Goal: Task Accomplishment & Management: Manage account settings

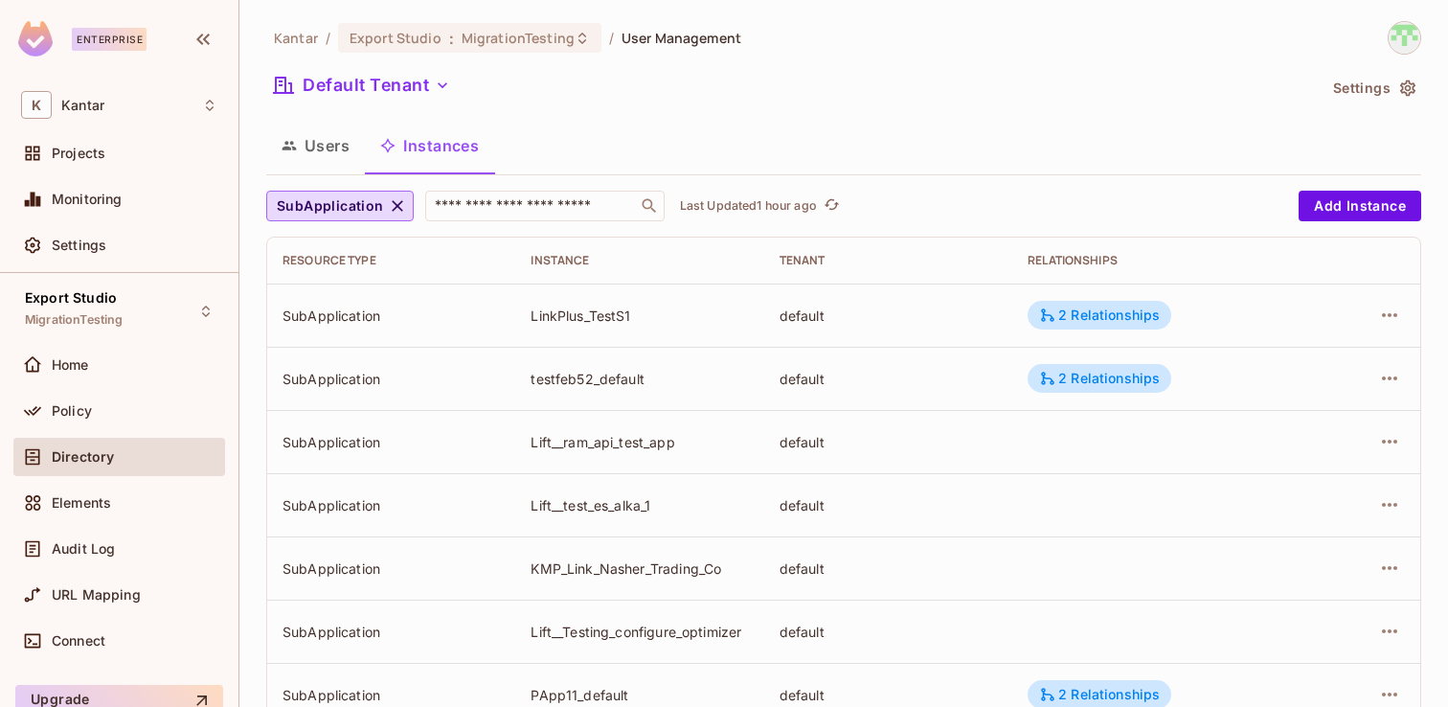
scroll to position [1211, 0]
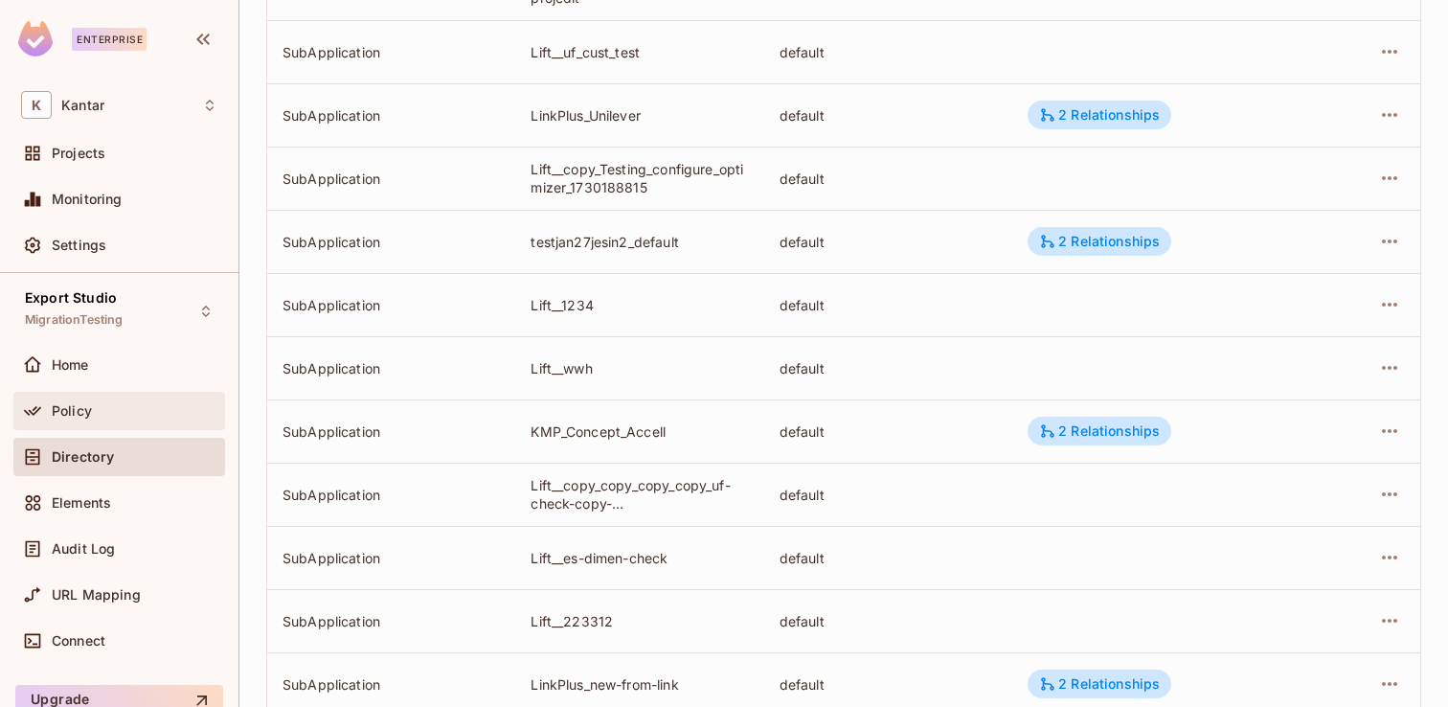
click at [98, 400] on div "Policy" at bounding box center [119, 410] width 196 height 23
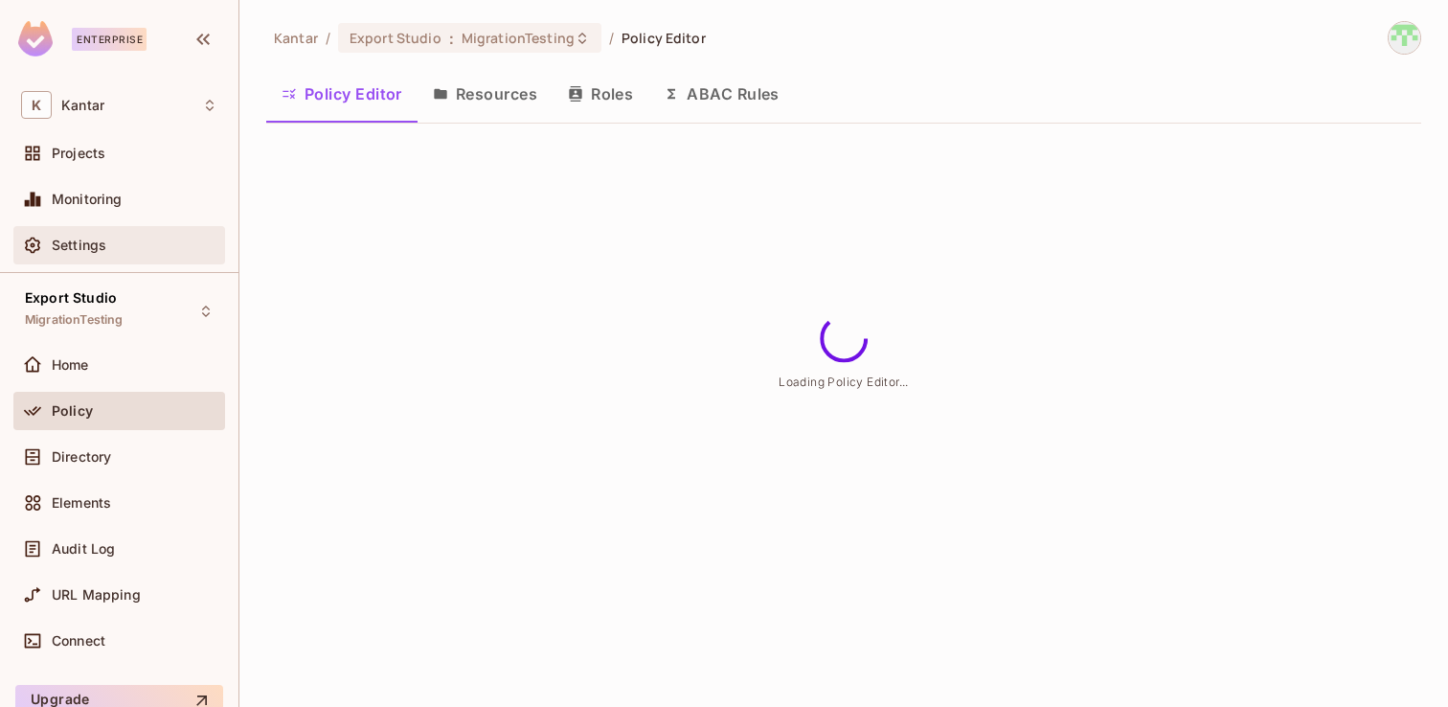
click at [100, 254] on div "Settings" at bounding box center [119, 245] width 196 height 23
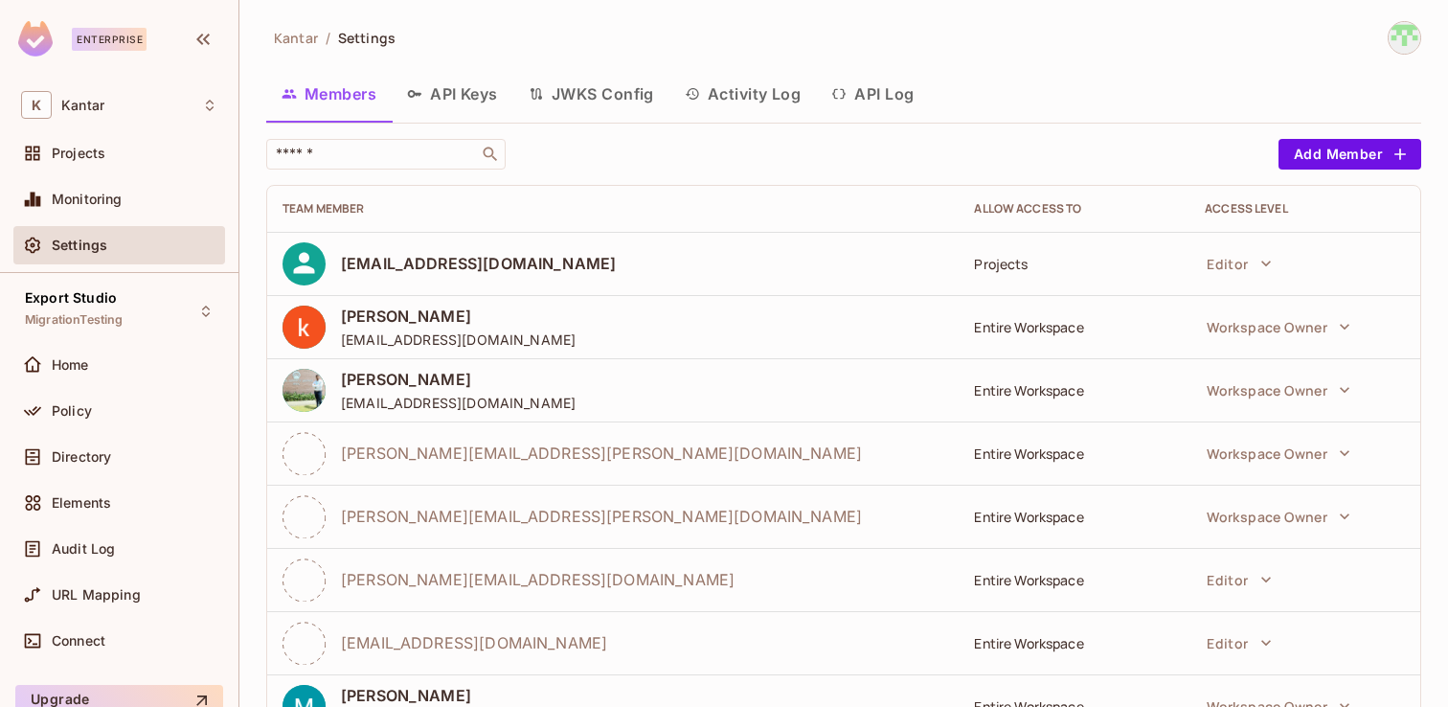
click at [753, 95] on button "Activity Log" at bounding box center [742, 94] width 147 height 48
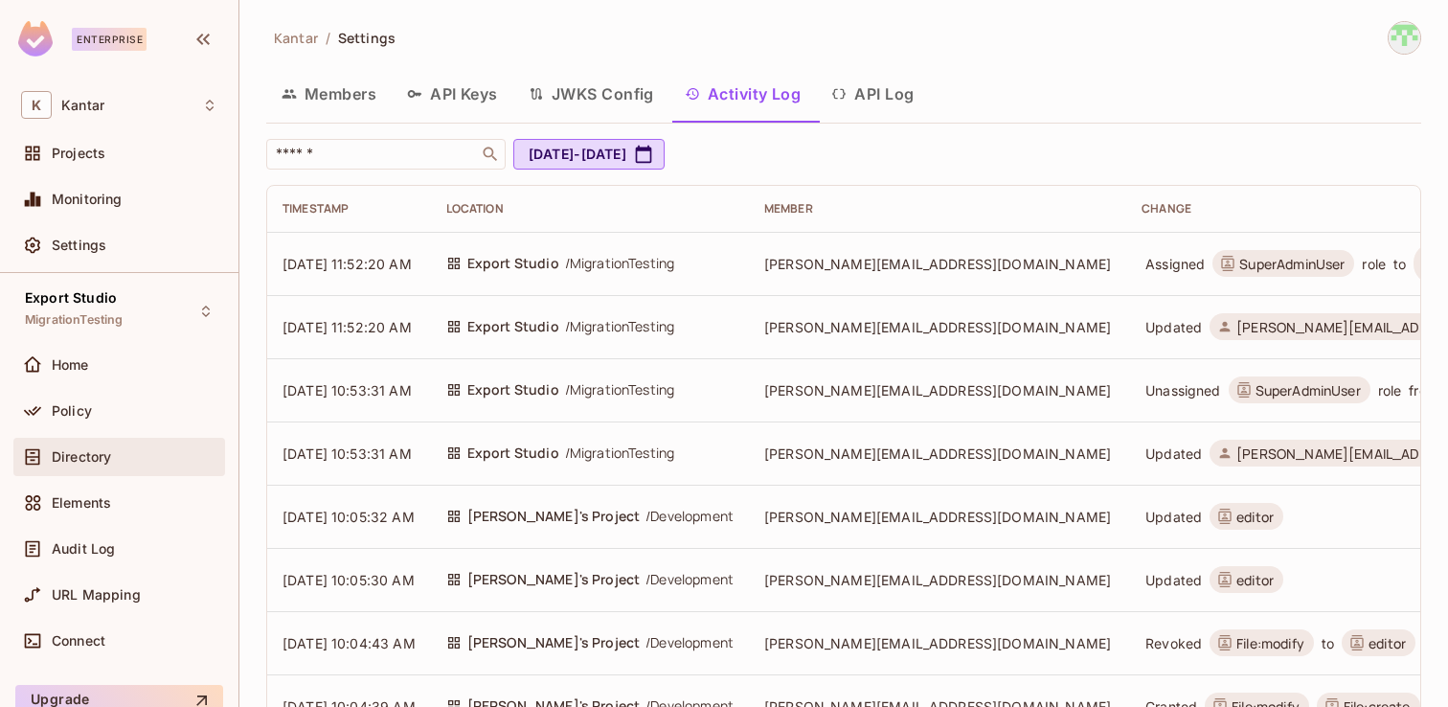
click at [79, 452] on span "Directory" at bounding box center [81, 456] width 59 height 15
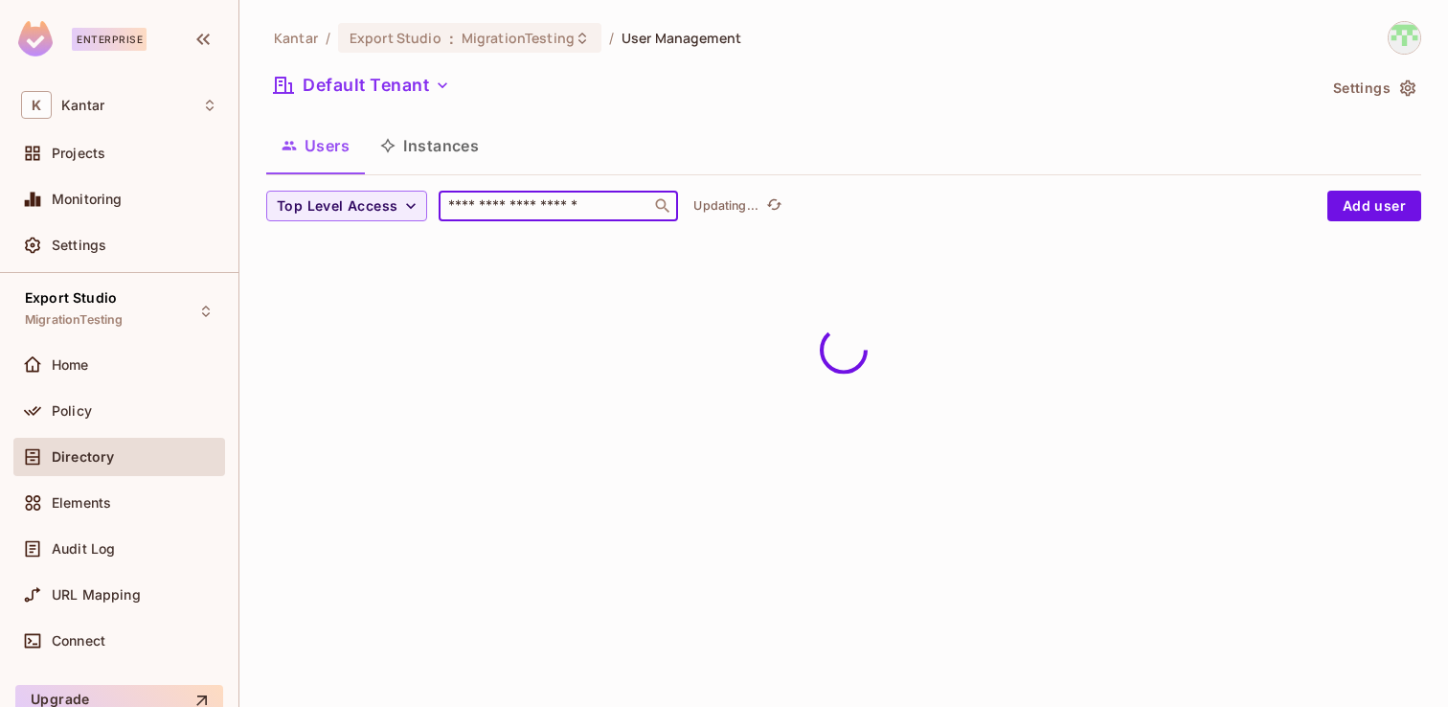
click at [544, 209] on input "text" at bounding box center [544, 205] width 201 height 19
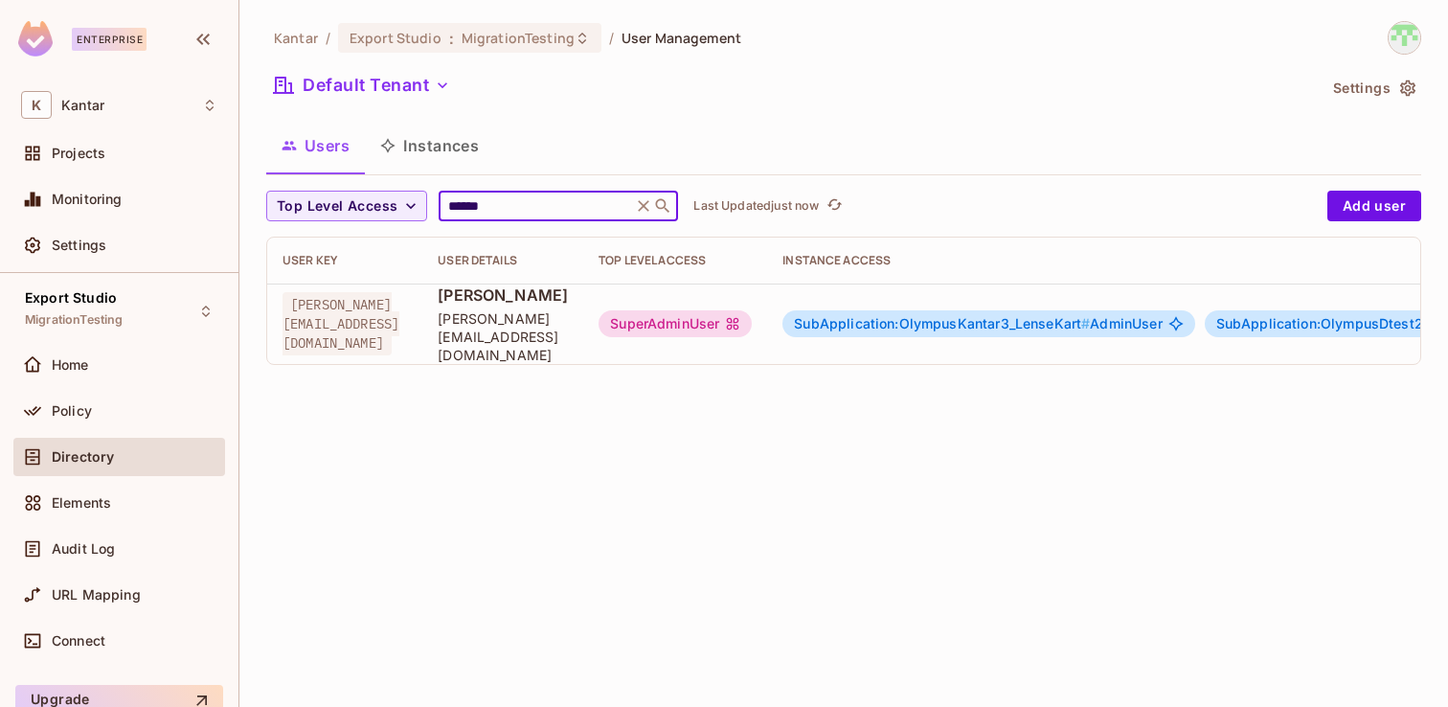
type input "******"
click at [752, 325] on div "SuperAdminUser" at bounding box center [675, 323] width 153 height 27
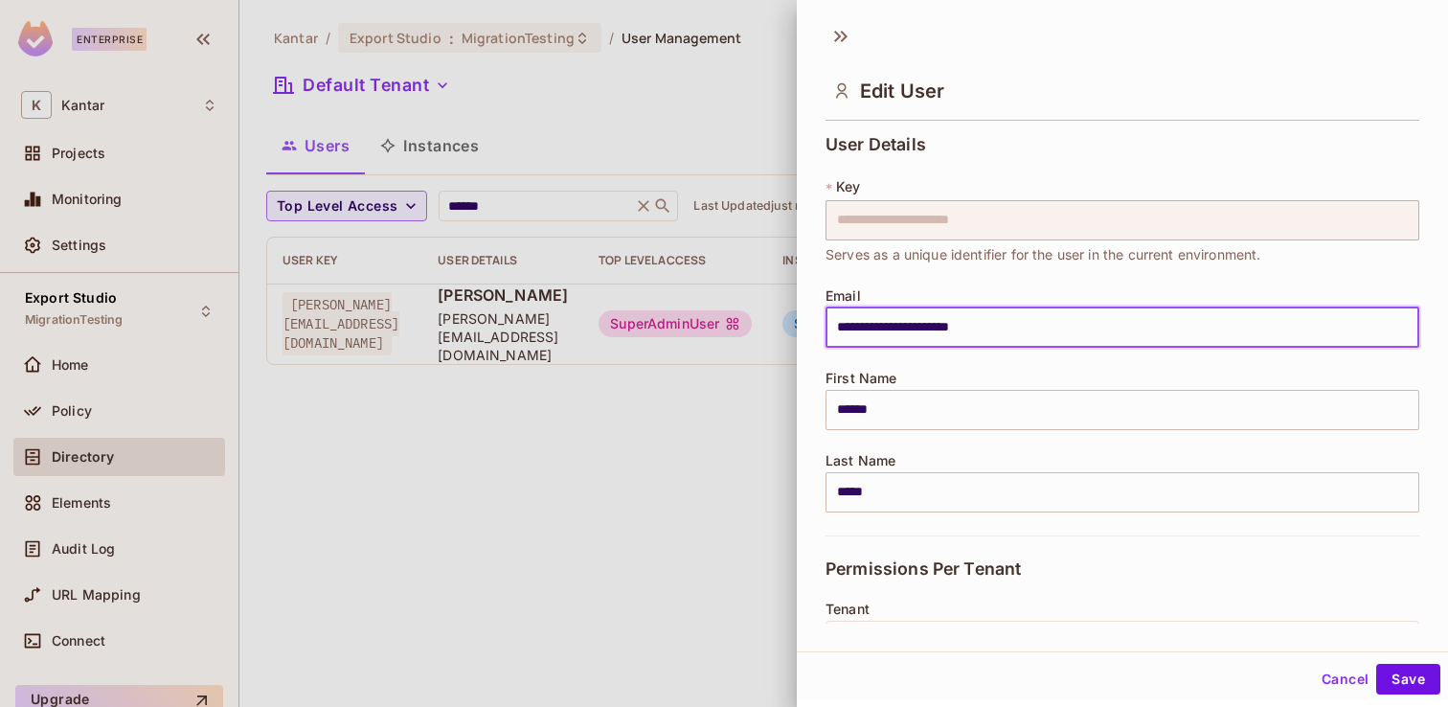
click at [851, 318] on input "**********" at bounding box center [1123, 327] width 594 height 40
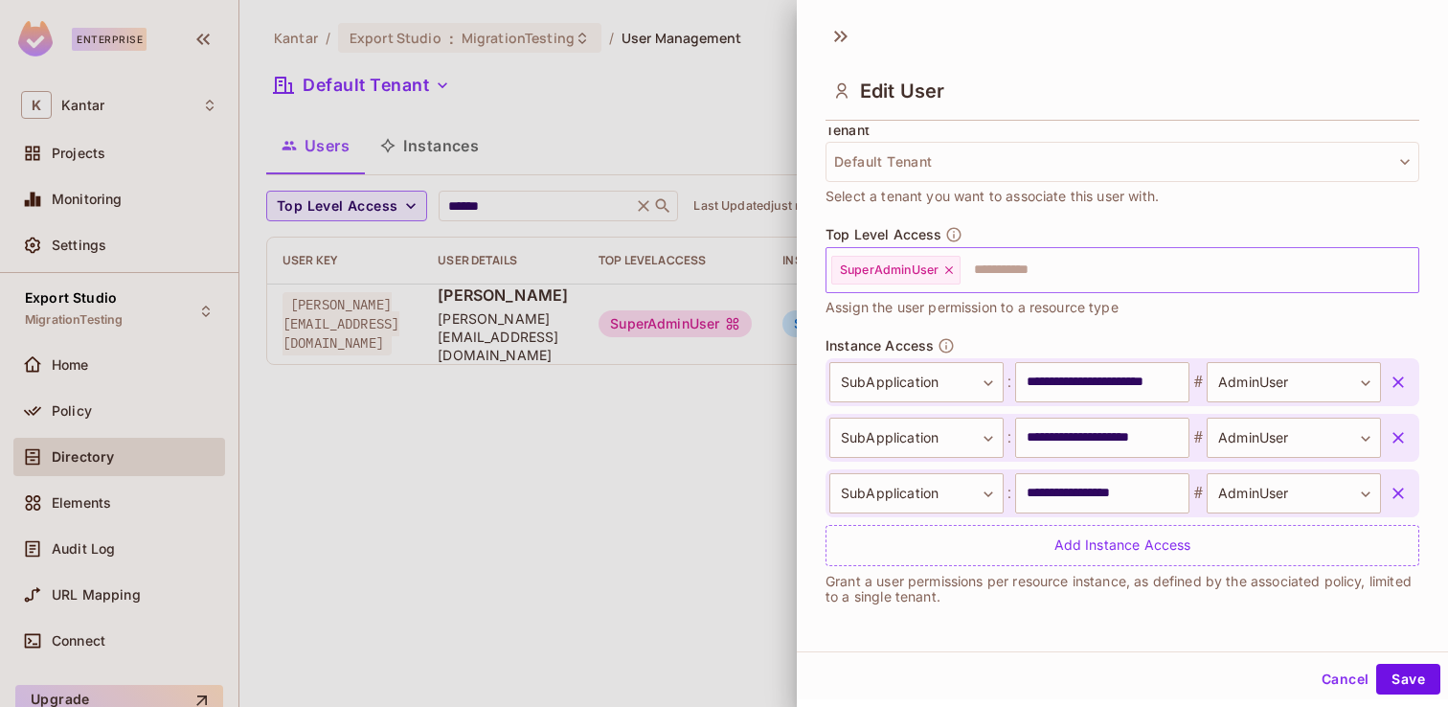
click at [949, 274] on icon at bounding box center [948, 269] width 13 height 13
click at [1392, 691] on button "Save" at bounding box center [1408, 679] width 64 height 31
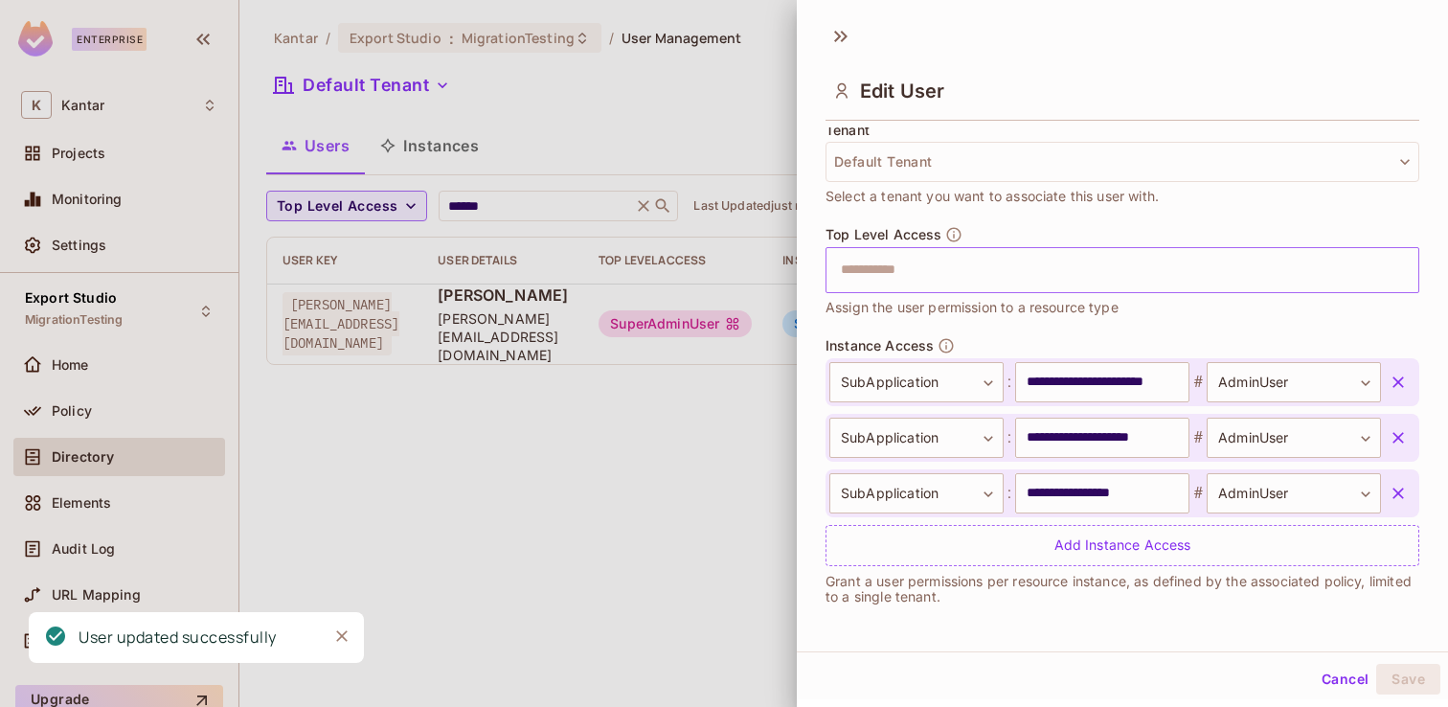
click at [478, 547] on div at bounding box center [724, 353] width 1448 height 707
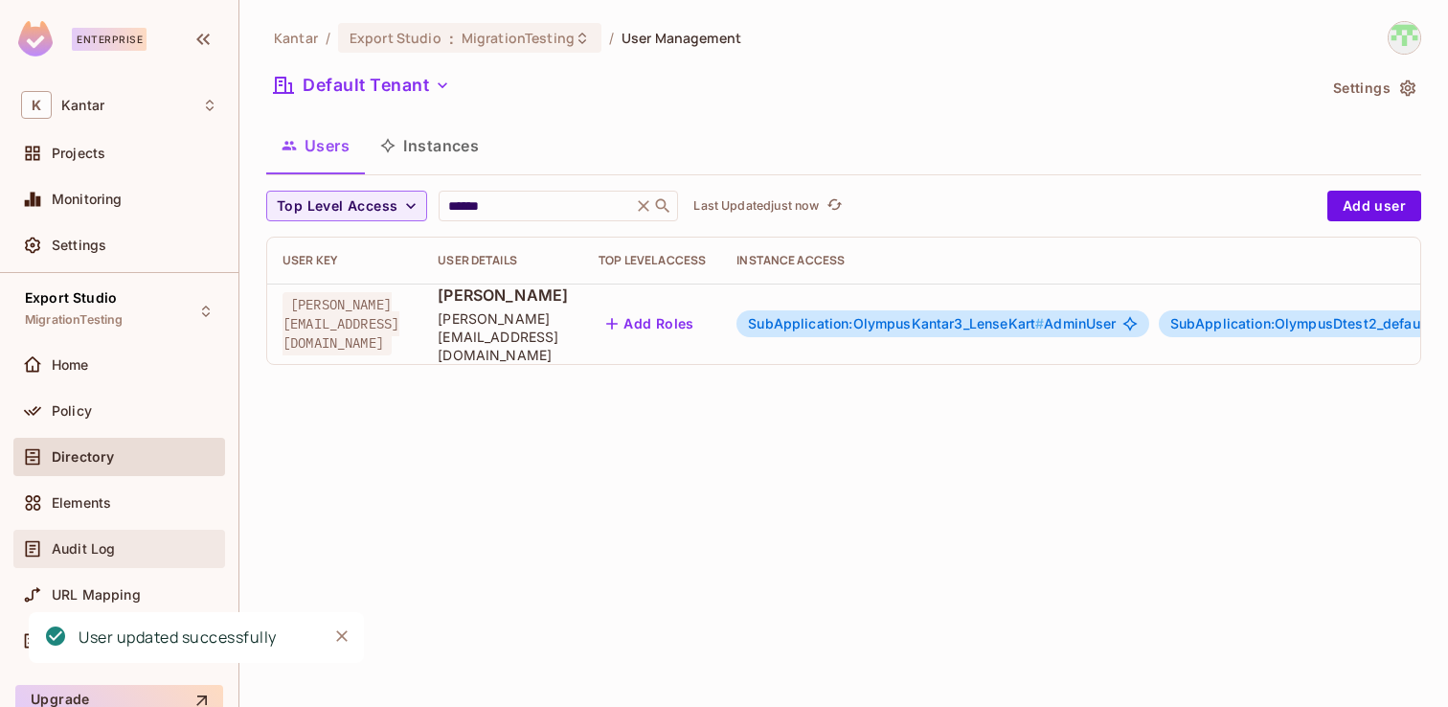
click at [121, 552] on div "Audit Log" at bounding box center [135, 548] width 166 height 15
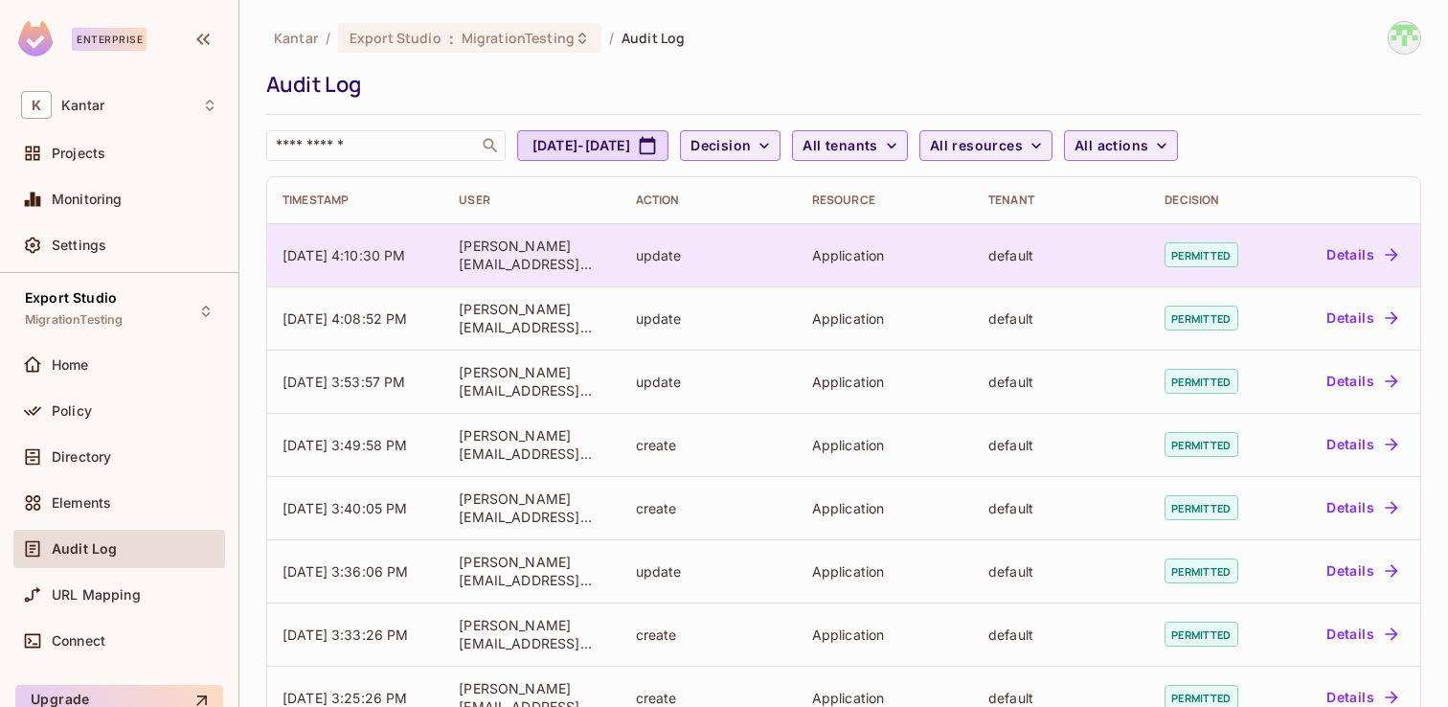
click at [1350, 255] on button "Details" at bounding box center [1362, 254] width 86 height 31
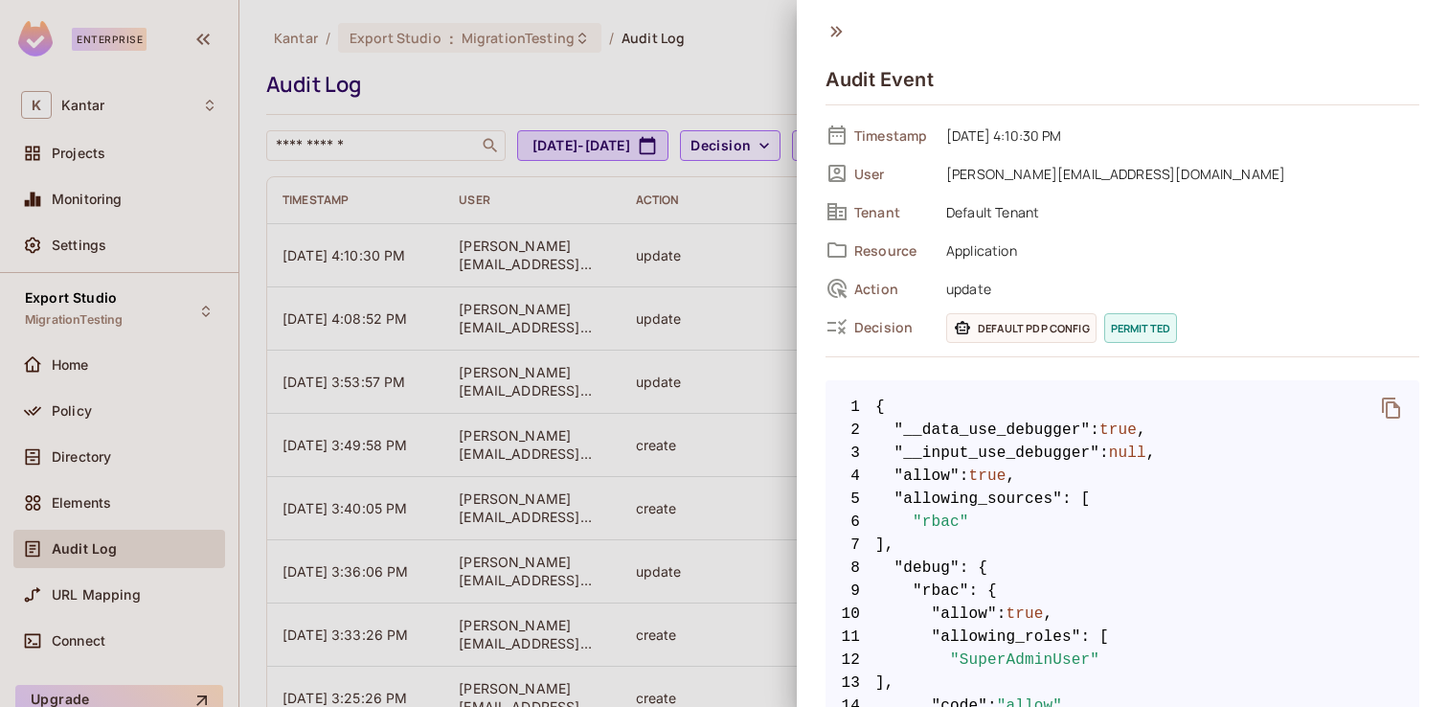
click at [675, 260] on div at bounding box center [724, 353] width 1448 height 707
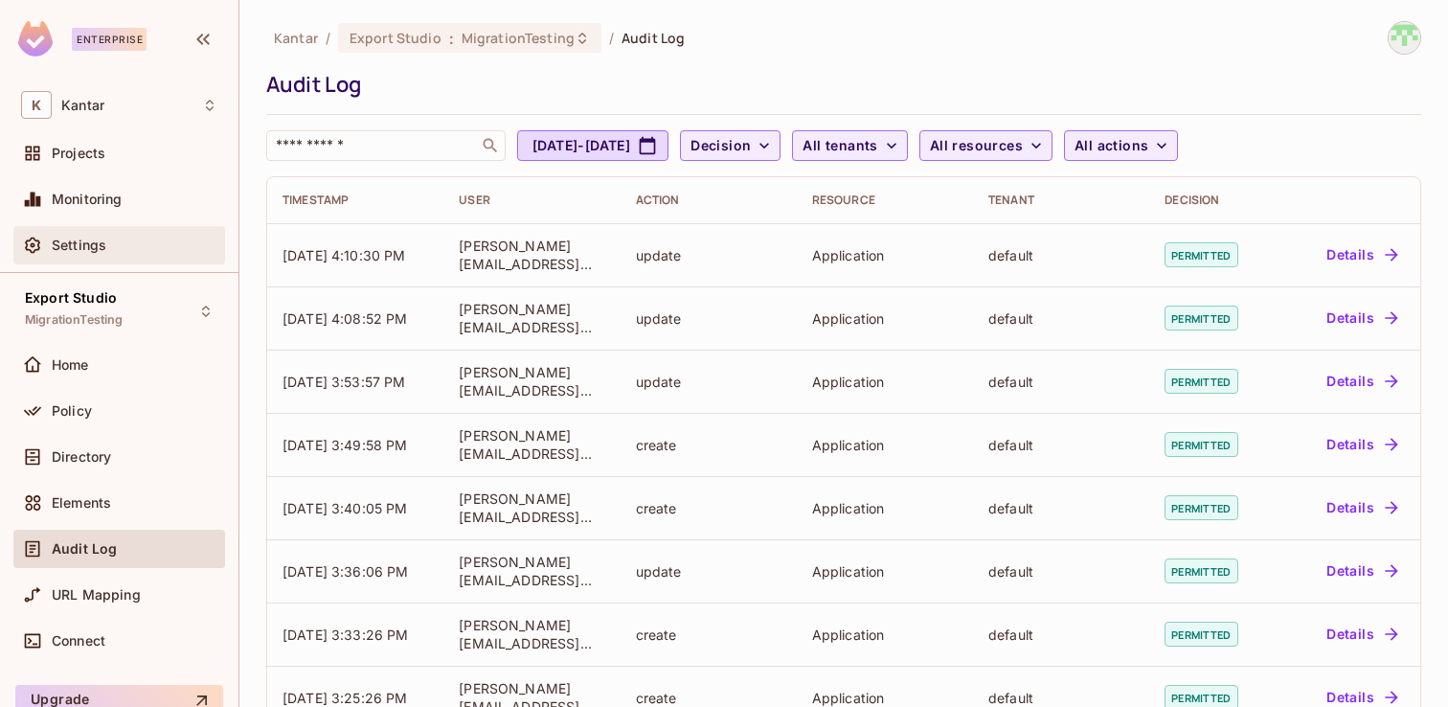
click at [128, 250] on div "Settings" at bounding box center [135, 245] width 166 height 15
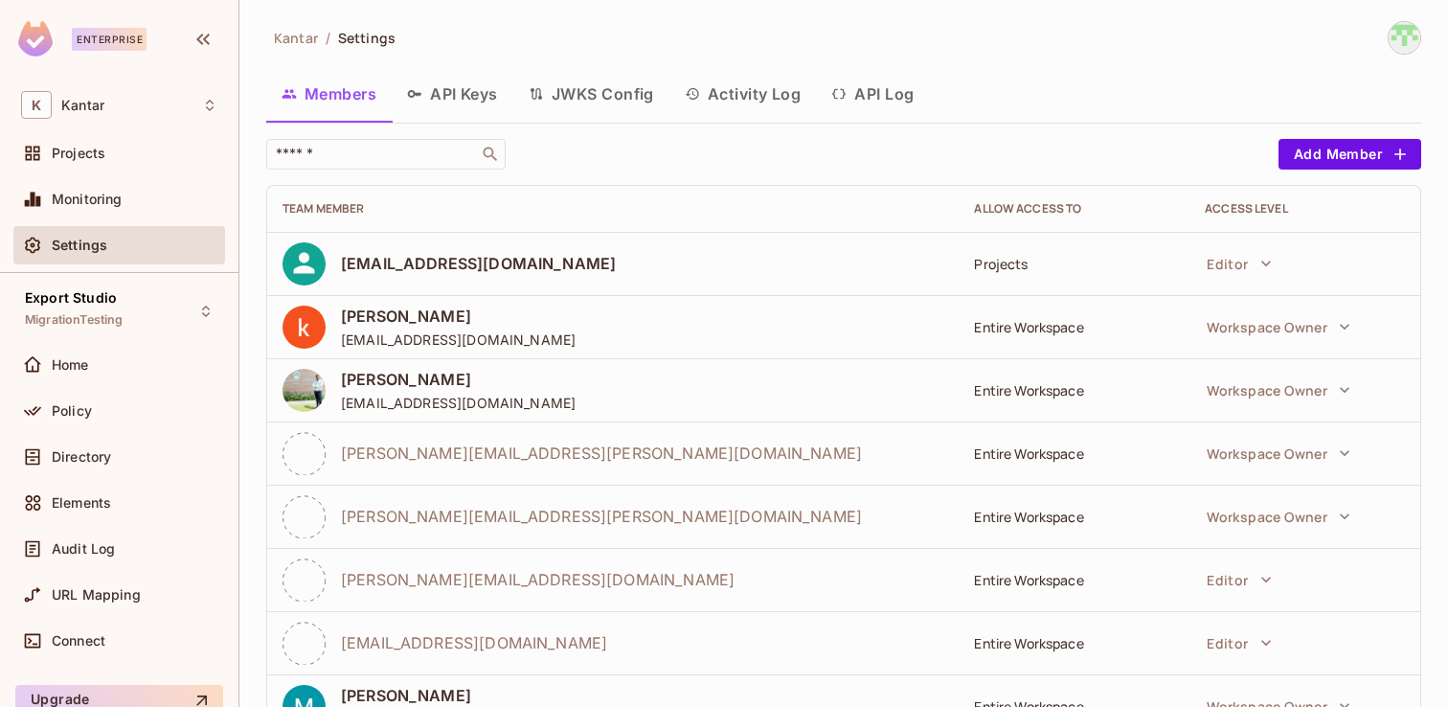
click at [886, 94] on button "API Log" at bounding box center [872, 94] width 113 height 48
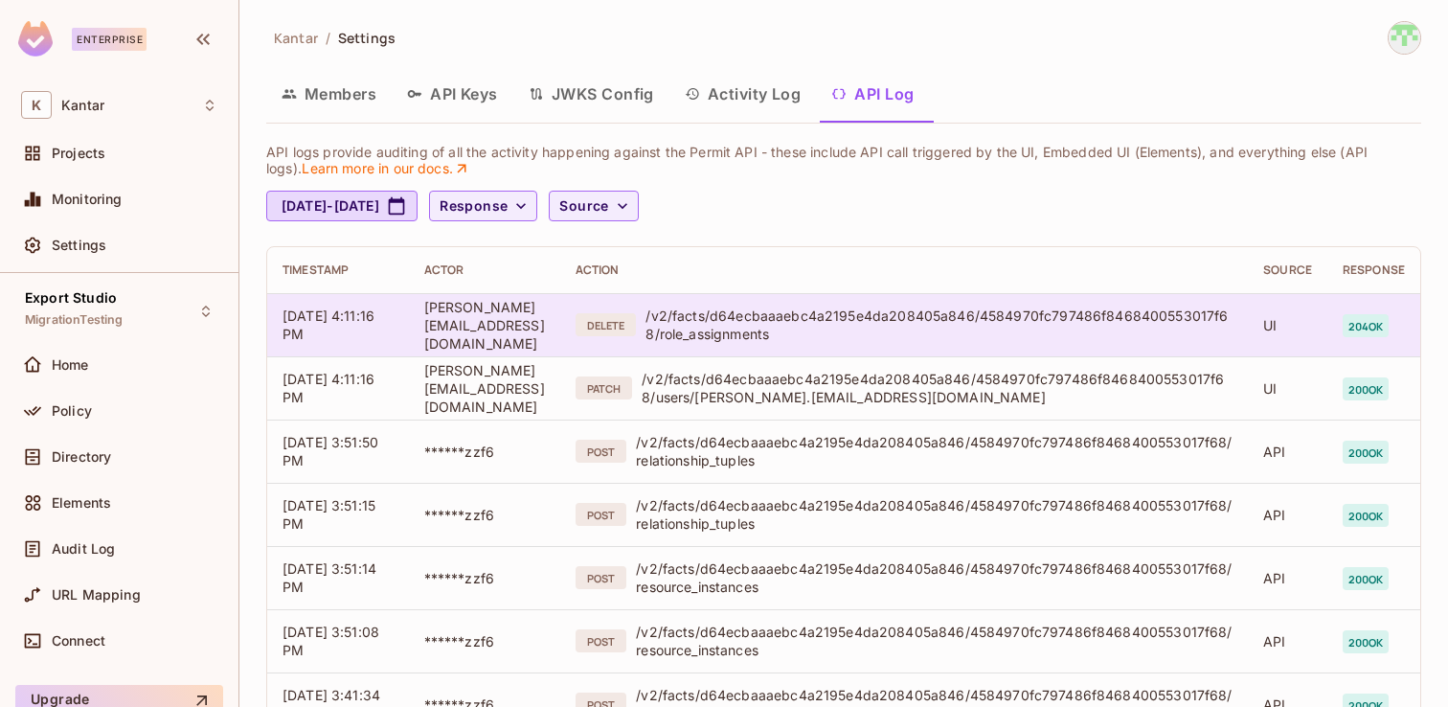
click at [842, 338] on div "/v2/facts/d64ecbaaaebc4a2195e4da208405a846/4584970fc797486f8468400553017f68/rol…" at bounding box center [938, 324] width 587 height 36
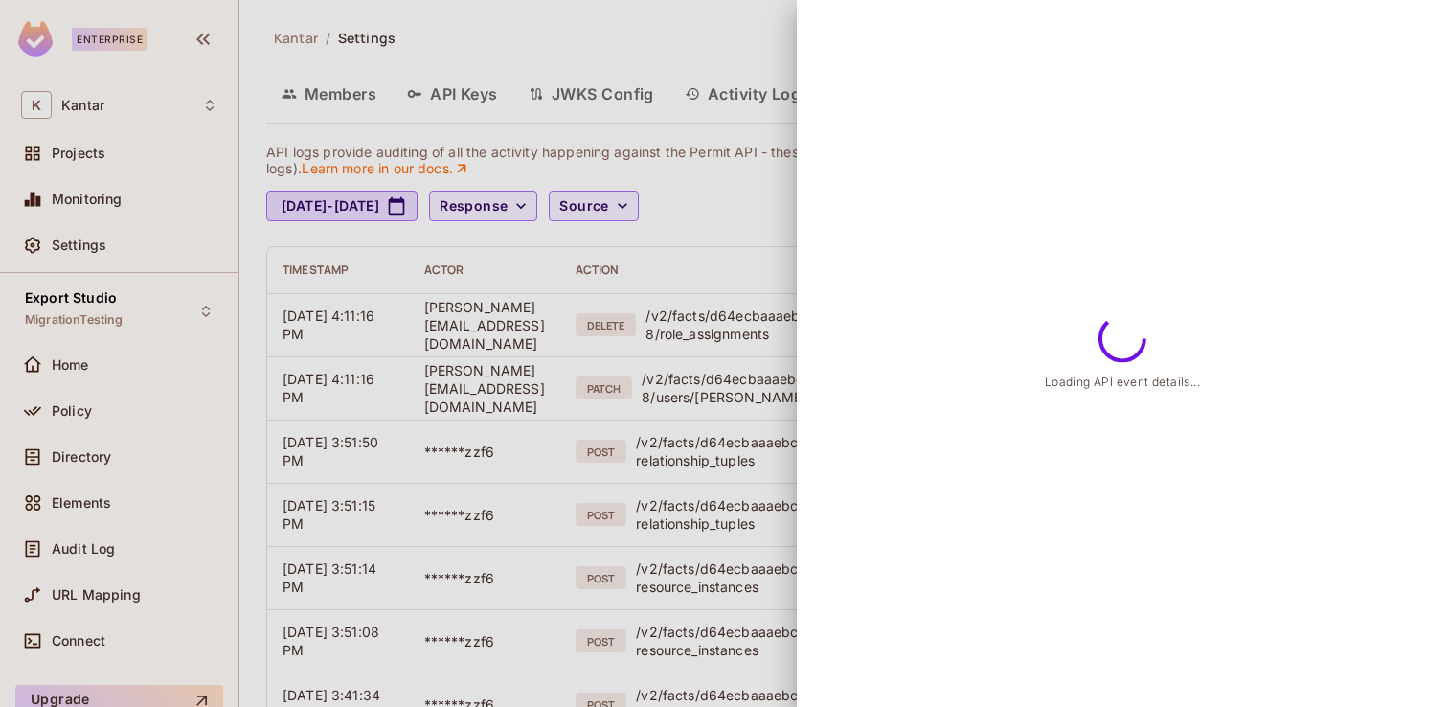
click at [736, 332] on div at bounding box center [724, 353] width 1448 height 707
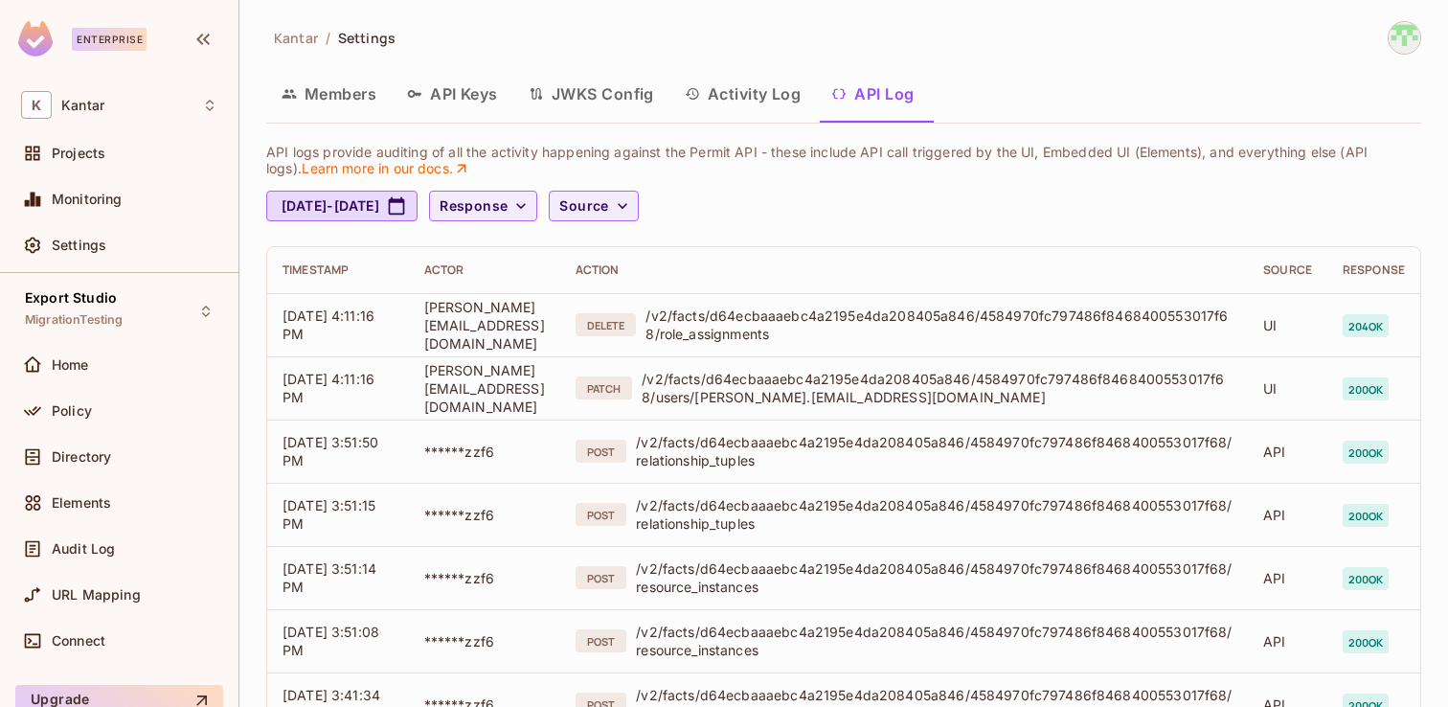
click at [771, 83] on button "Activity Log" at bounding box center [742, 94] width 147 height 48
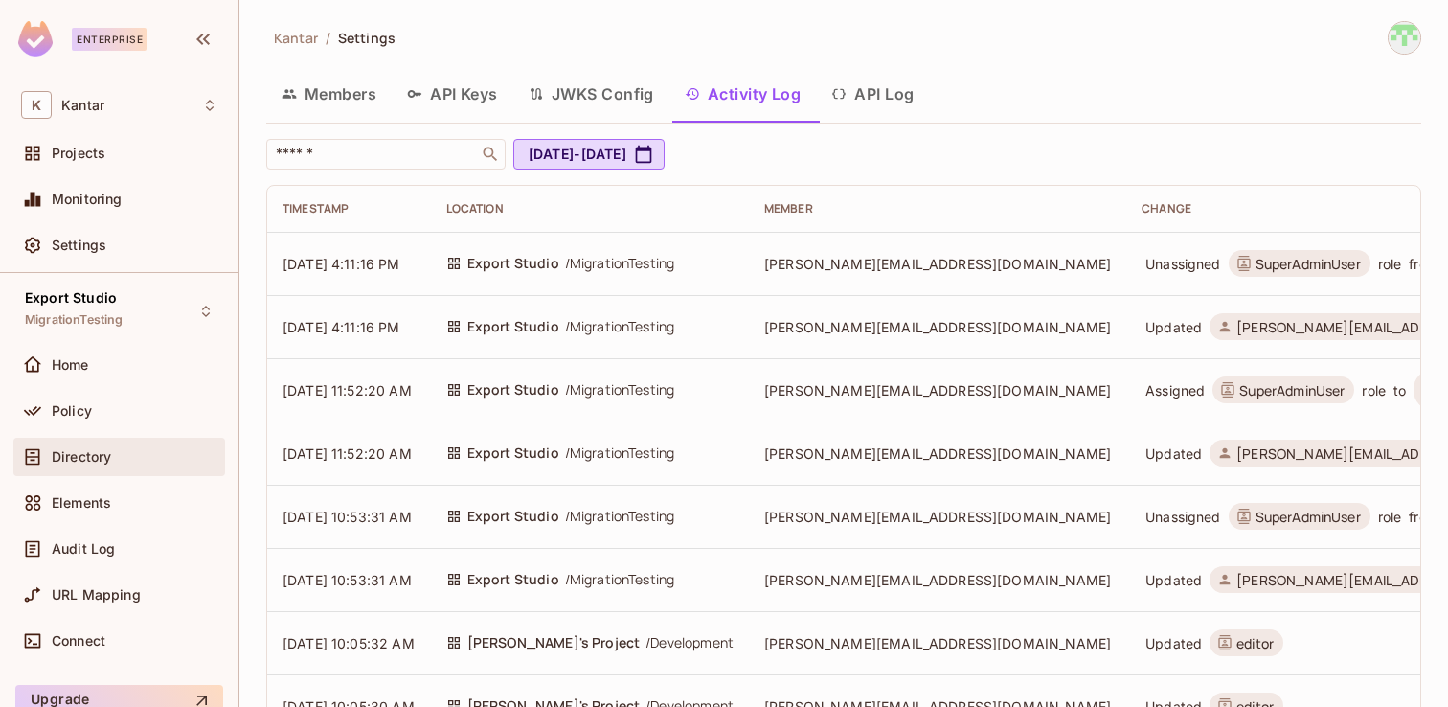
click at [90, 449] on span "Directory" at bounding box center [81, 456] width 59 height 15
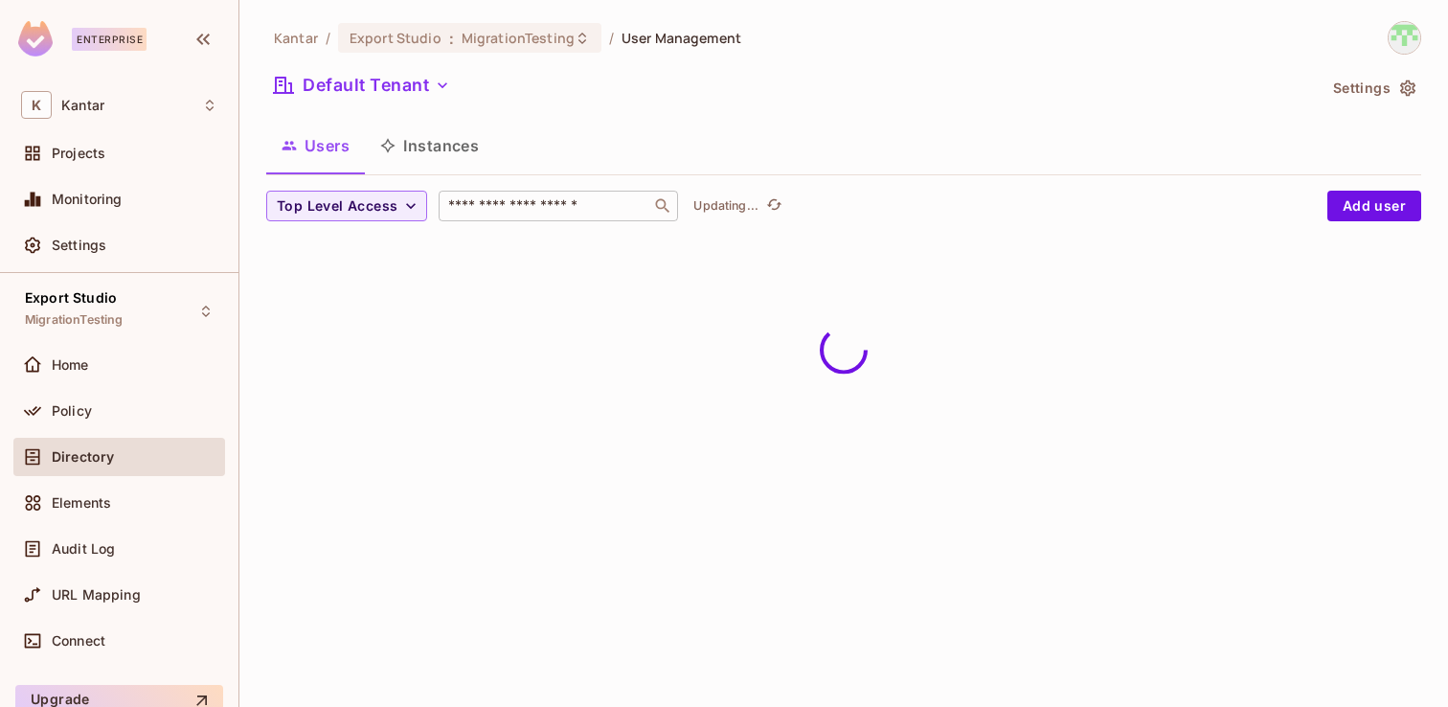
click at [523, 211] on input "text" at bounding box center [544, 205] width 201 height 19
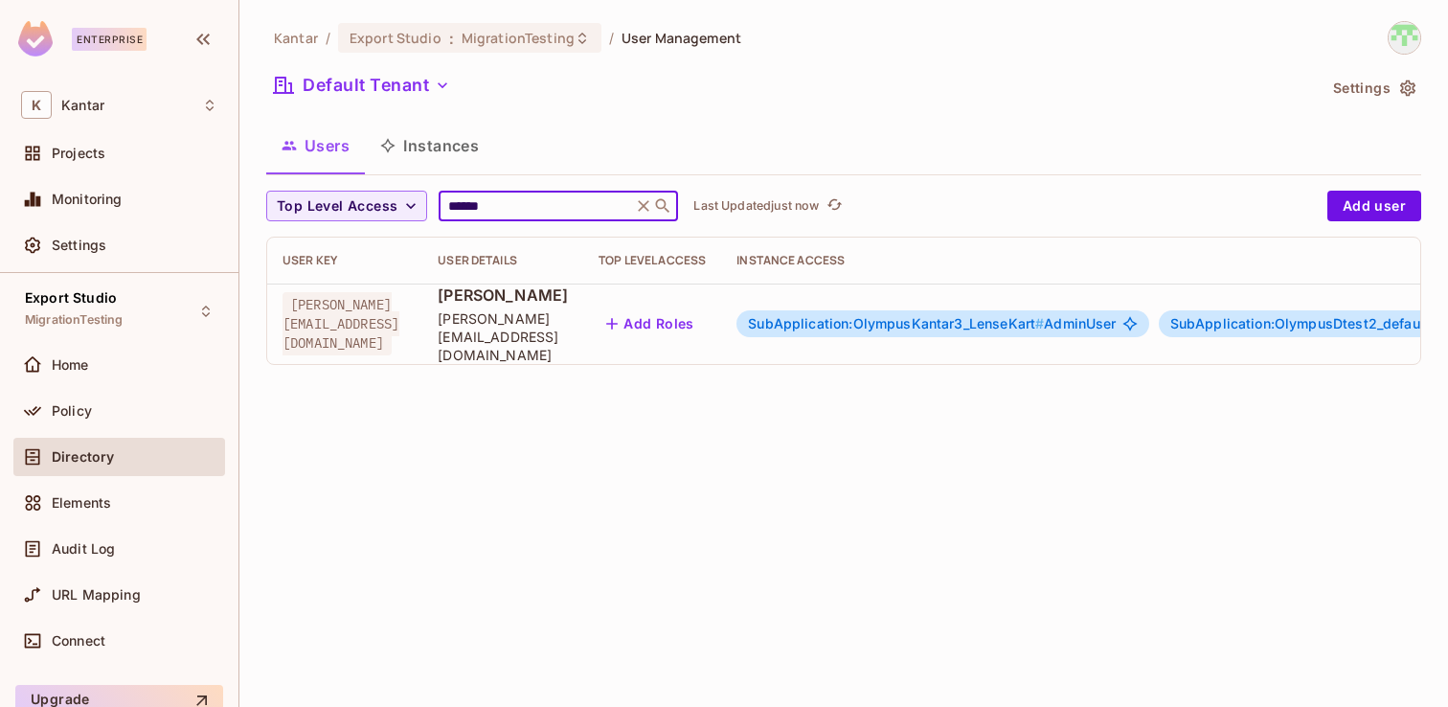
type input "******"
click at [622, 314] on icon "button" at bounding box center [611, 323] width 19 height 19
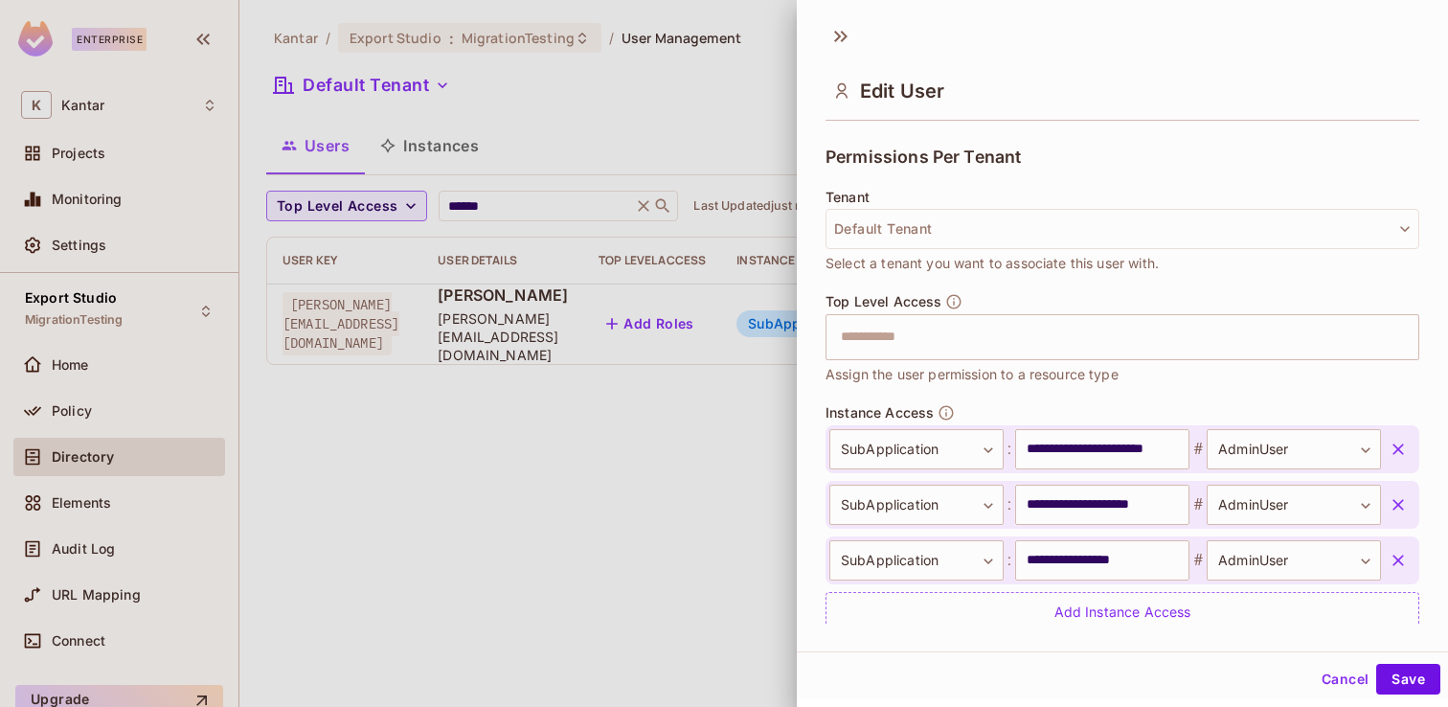
scroll to position [479, 0]
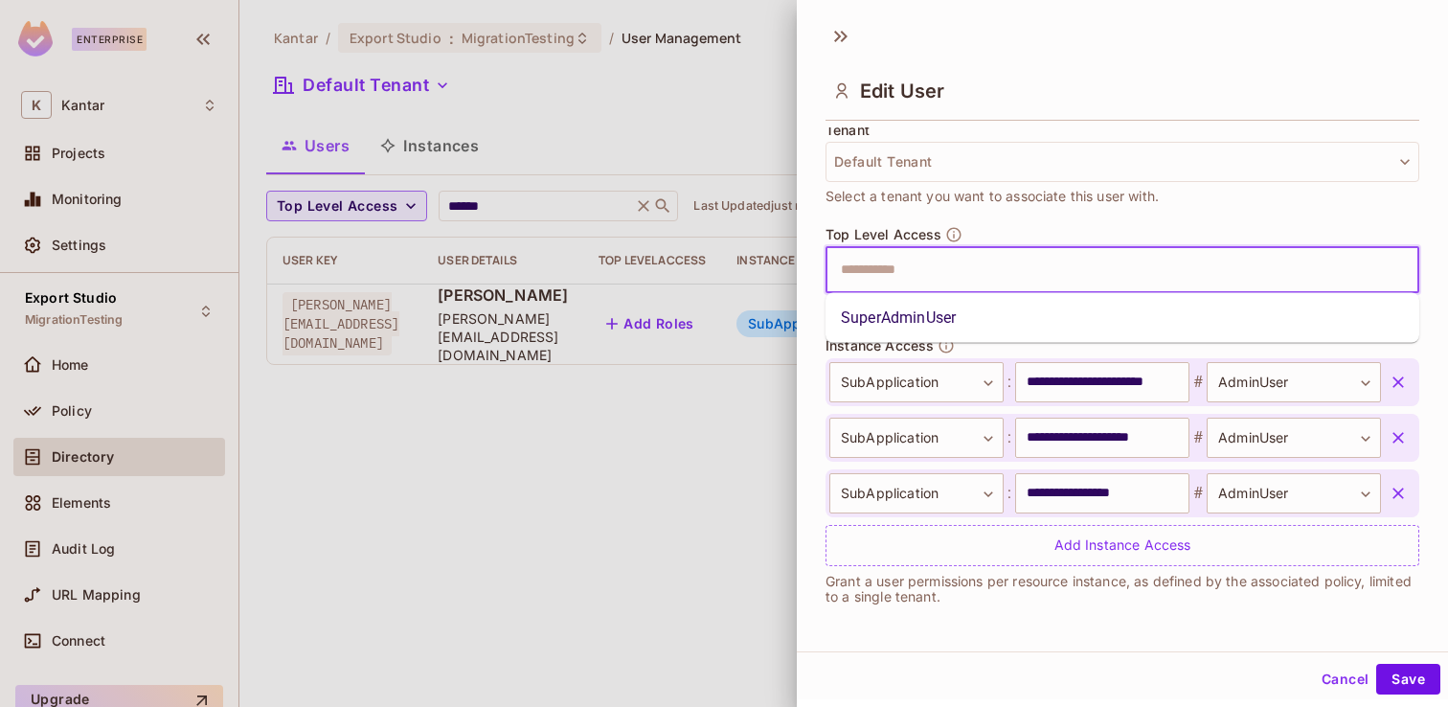
click at [920, 278] on input "text" at bounding box center [1105, 270] width 553 height 38
type input "*"
click at [895, 314] on li "SuperAdminUser" at bounding box center [1123, 318] width 594 height 34
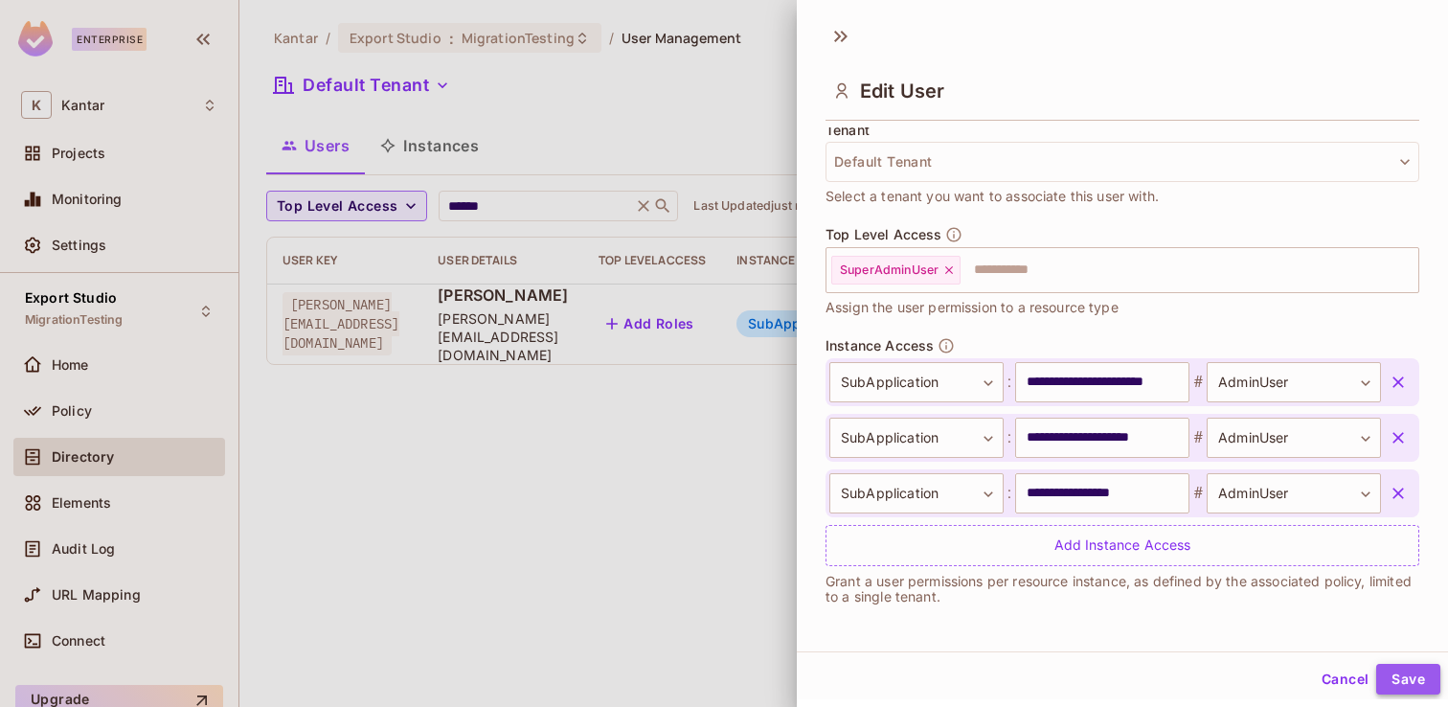
click at [1395, 674] on button "Save" at bounding box center [1408, 679] width 64 height 31
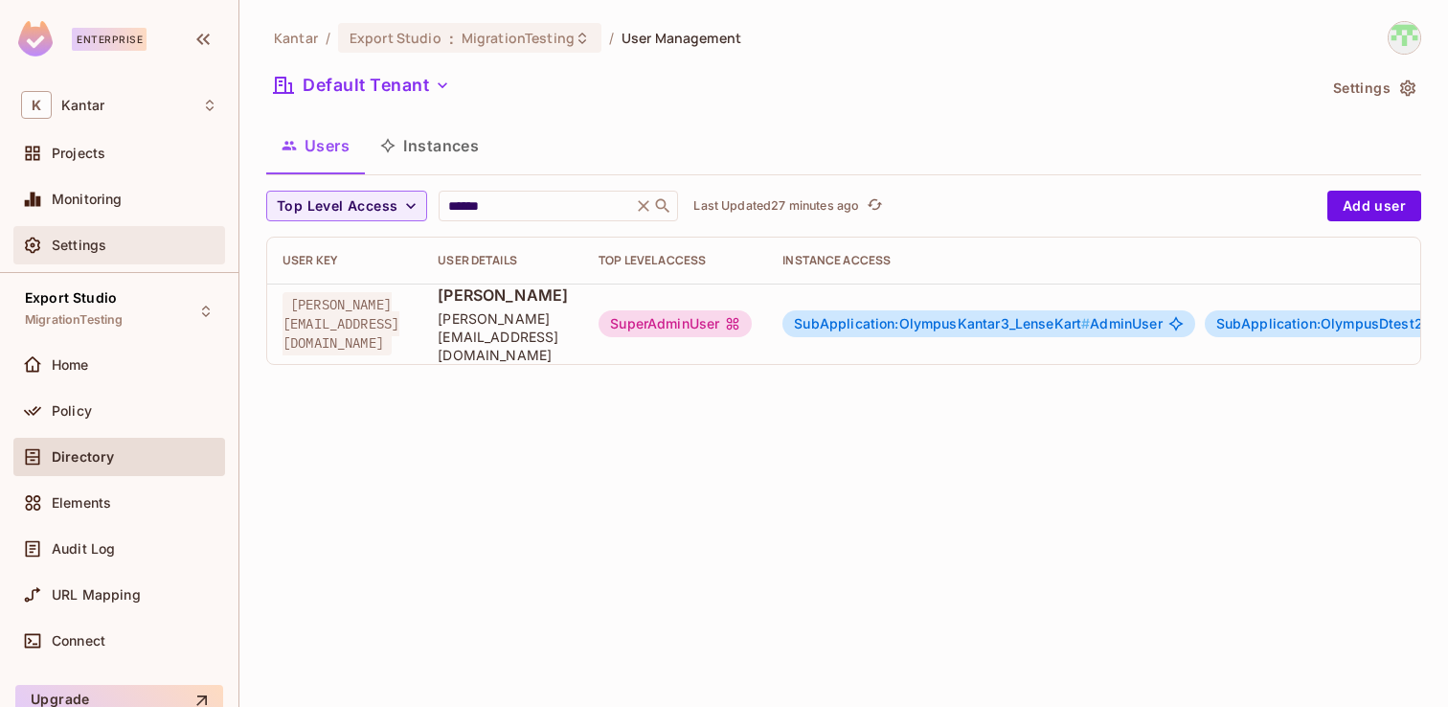
click at [81, 253] on span "Settings" at bounding box center [79, 245] width 55 height 15
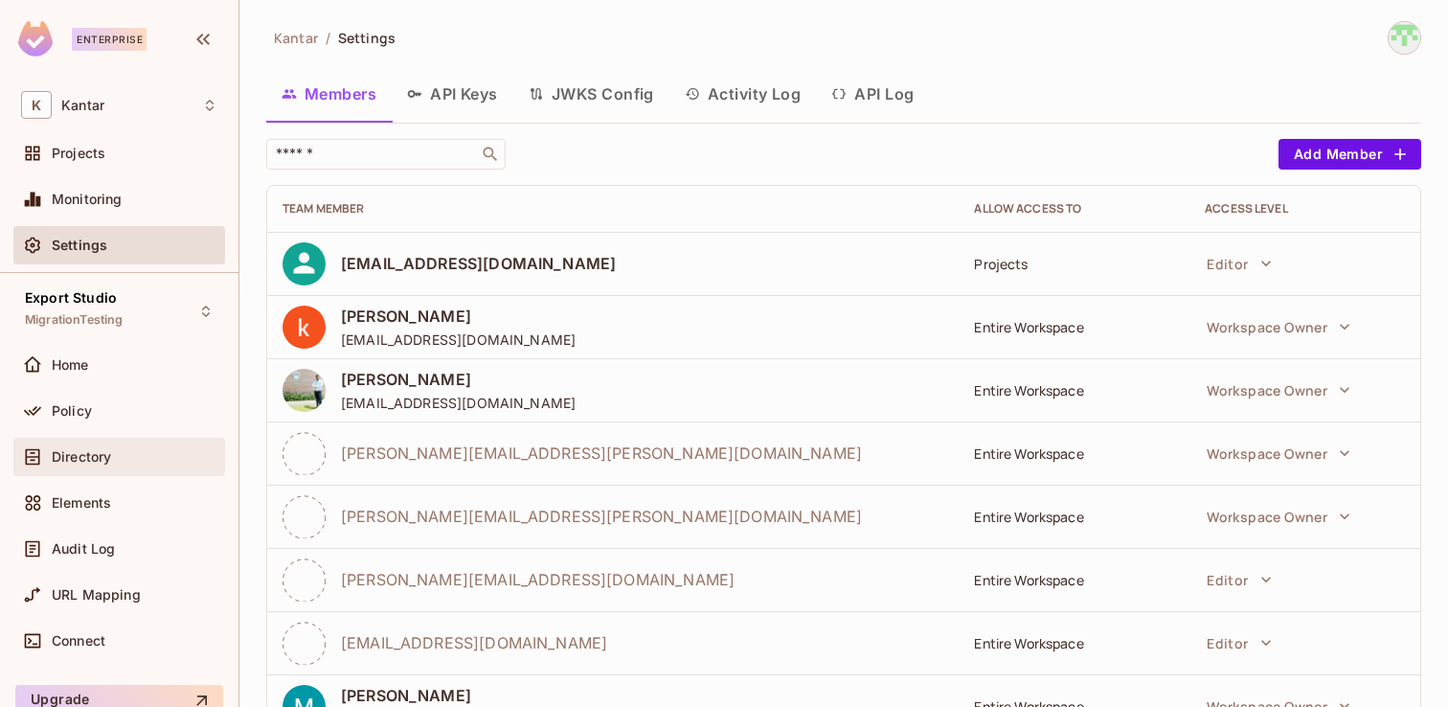
click at [62, 461] on span "Directory" at bounding box center [81, 456] width 59 height 15
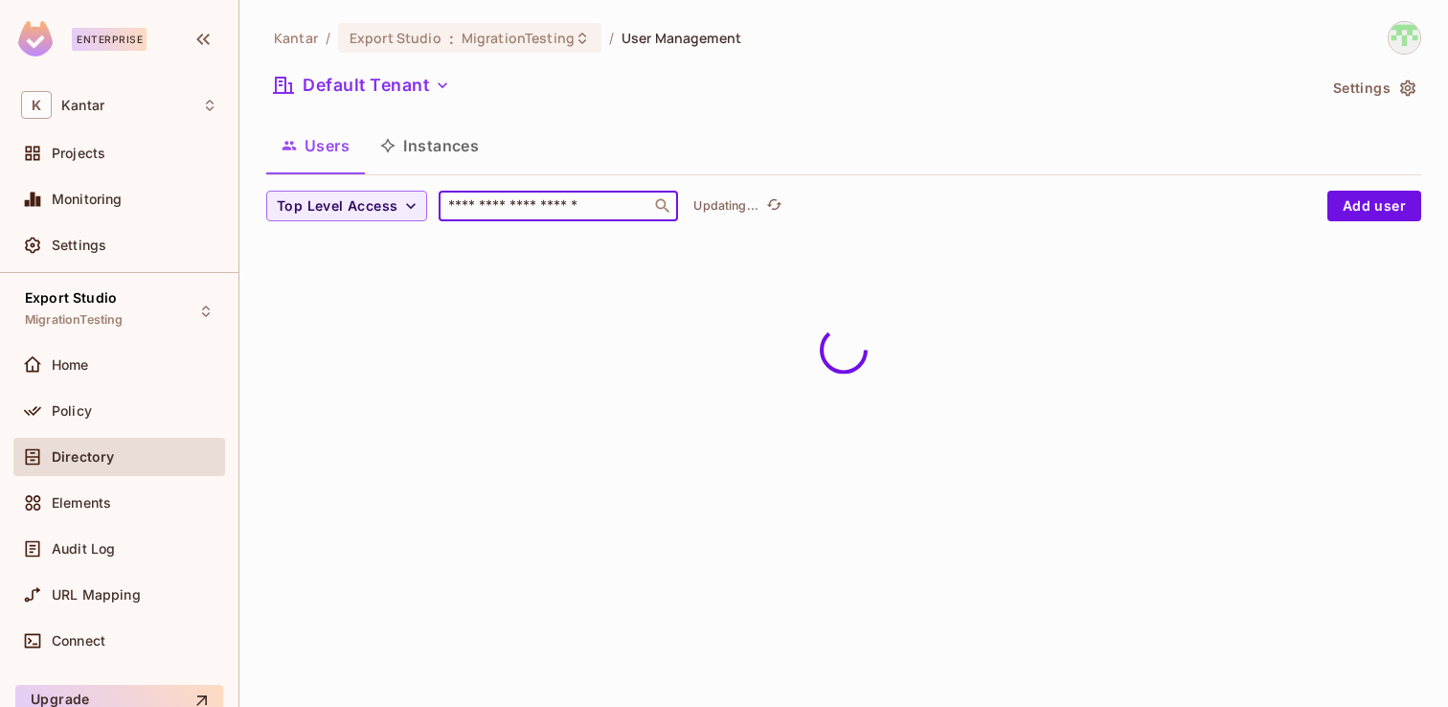
click at [529, 200] on input "text" at bounding box center [544, 205] width 201 height 19
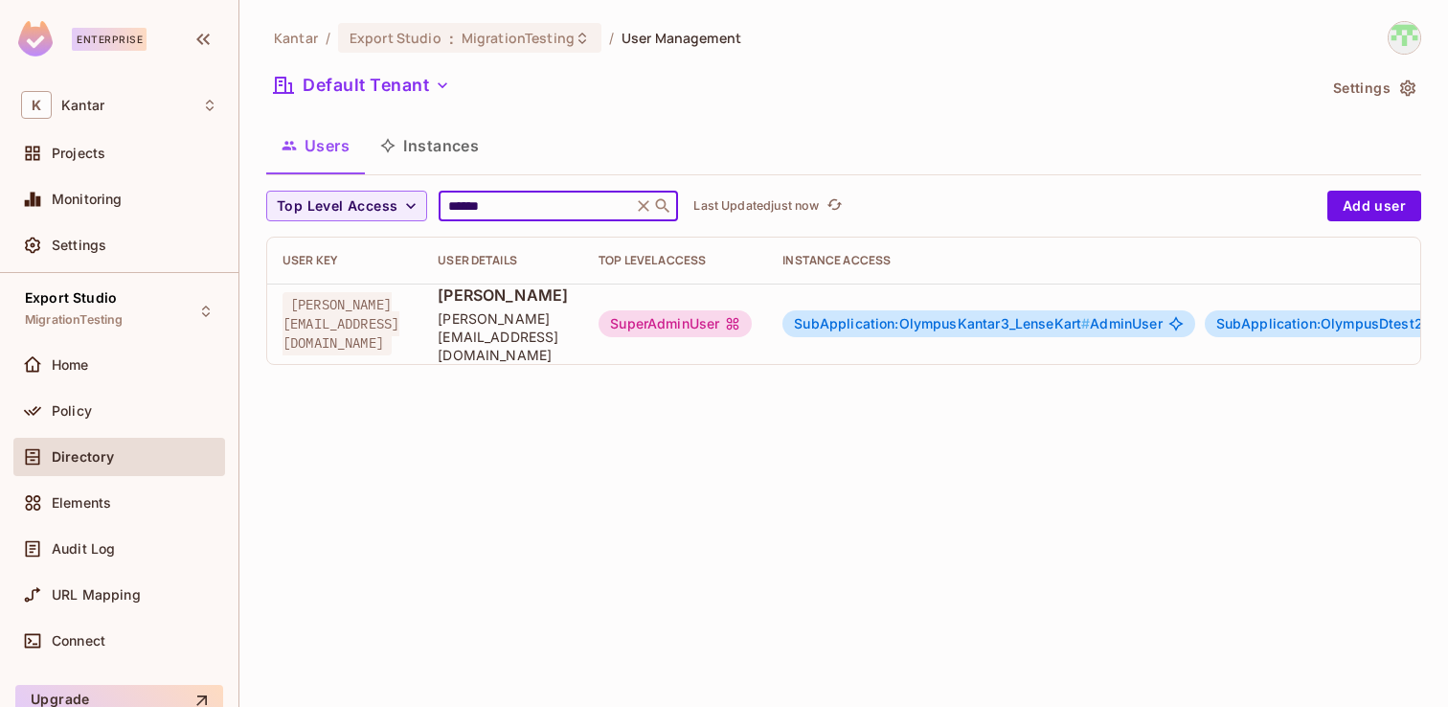
type input "******"
click at [752, 325] on div "SuperAdminUser" at bounding box center [675, 323] width 153 height 27
click at [752, 310] on div "SuperAdminUser" at bounding box center [675, 323] width 153 height 27
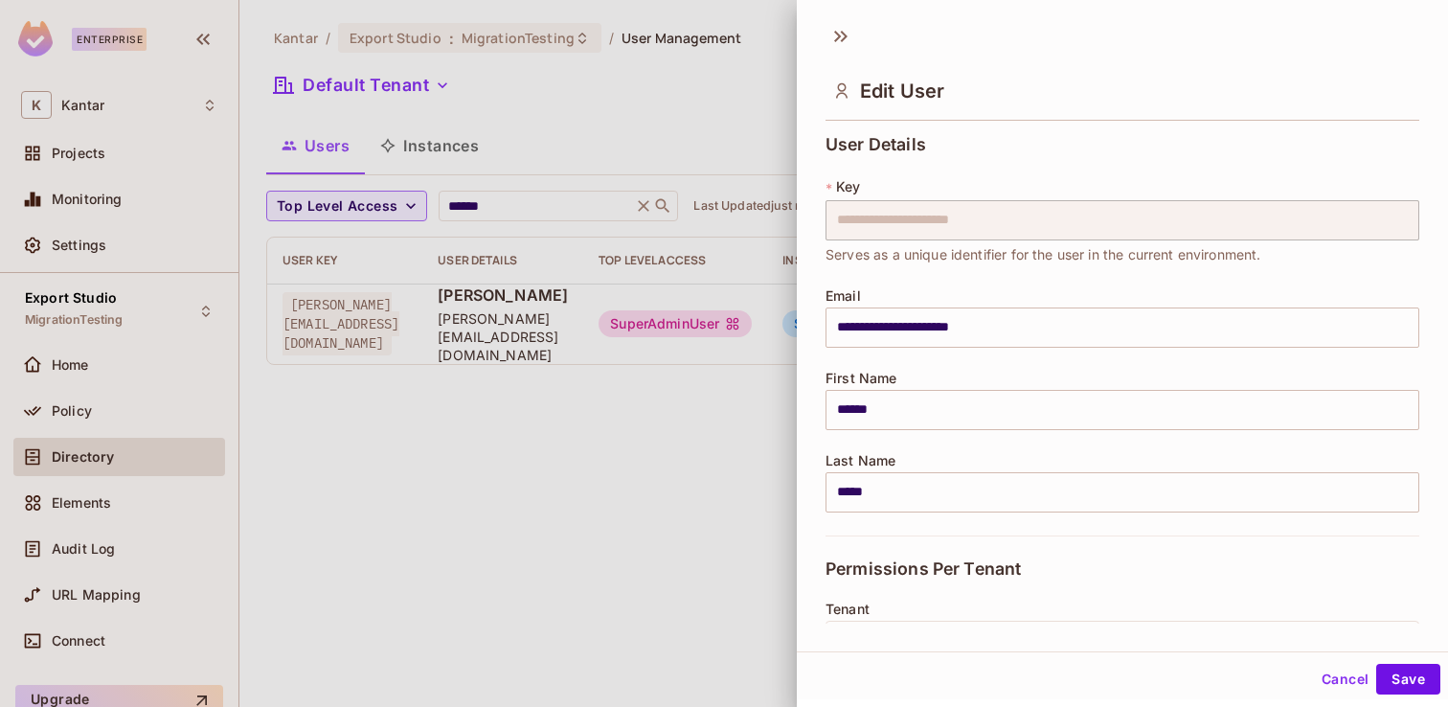
scroll to position [479, 0]
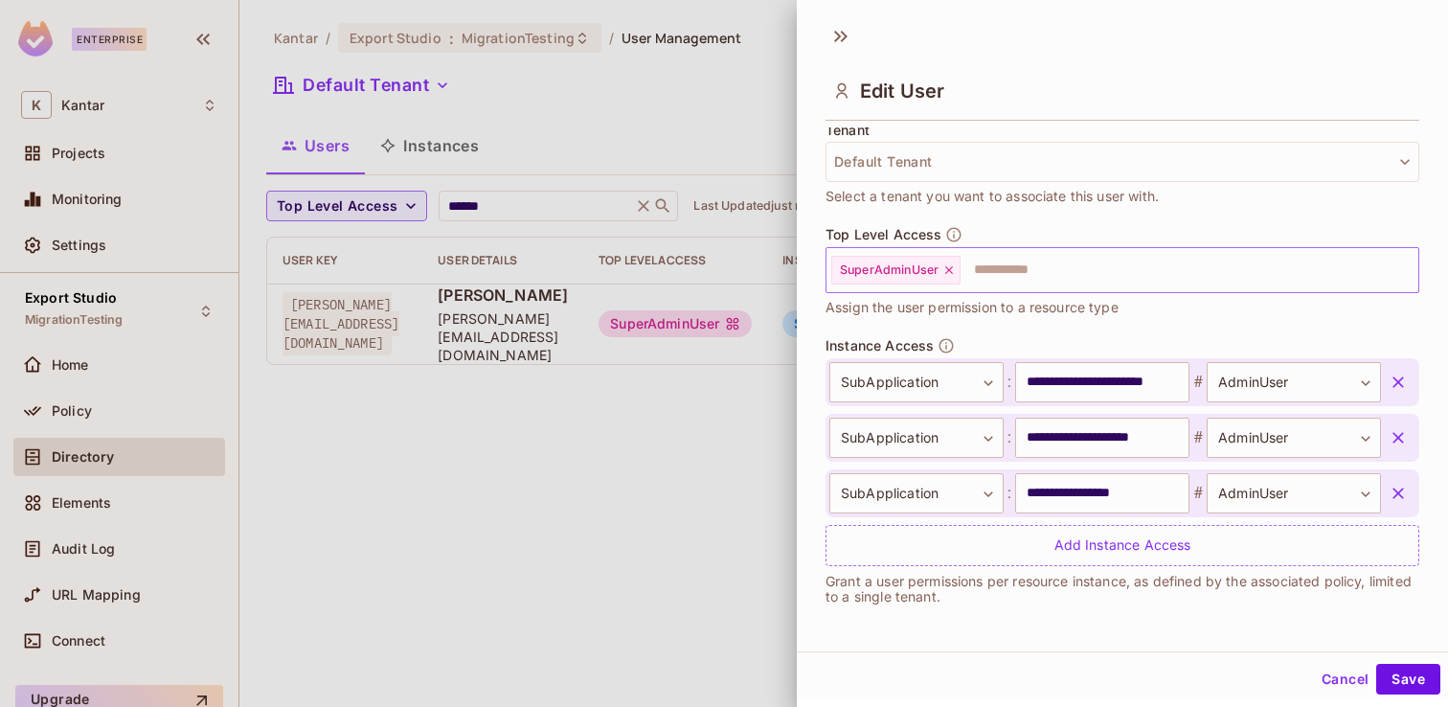
click at [959, 267] on div "SuperAdminUser" at bounding box center [895, 270] width 129 height 29
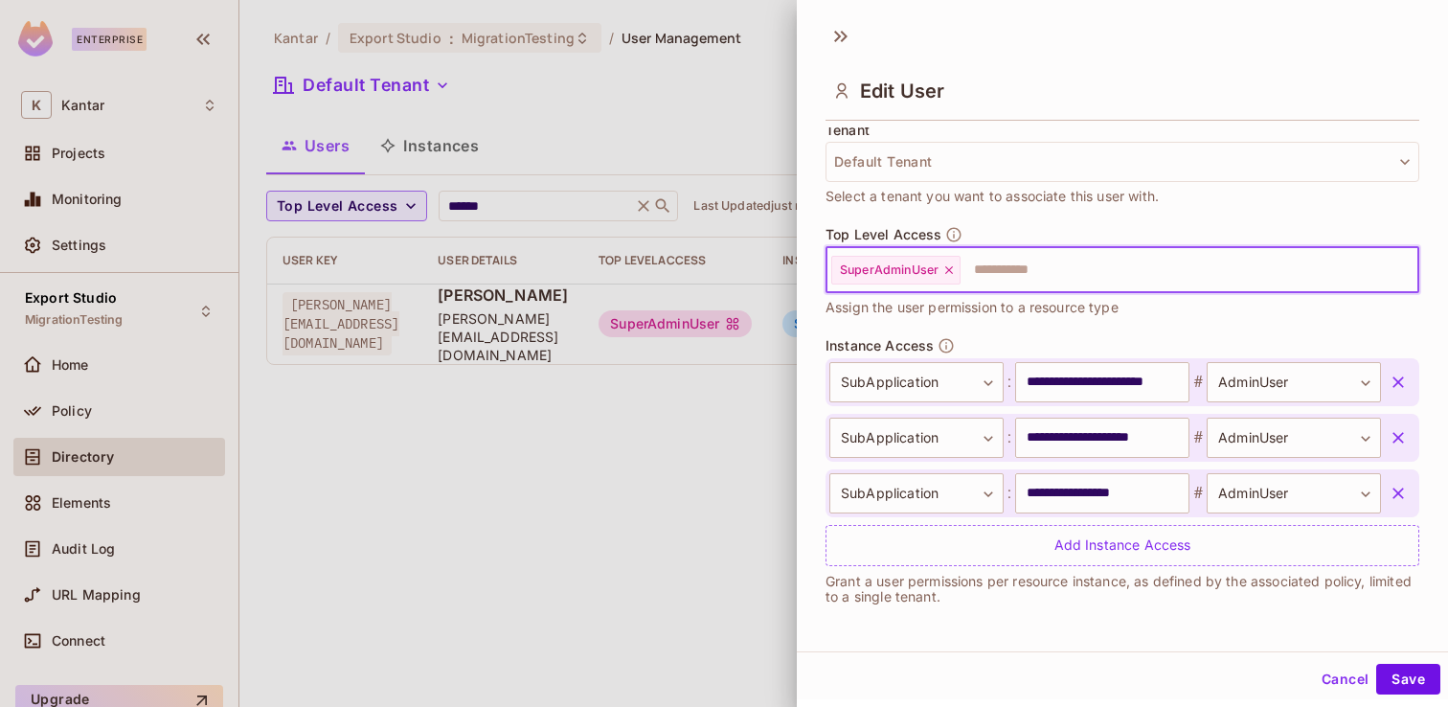
click at [943, 270] on icon at bounding box center [948, 269] width 13 height 13
click at [1400, 670] on button "Save" at bounding box center [1408, 679] width 64 height 31
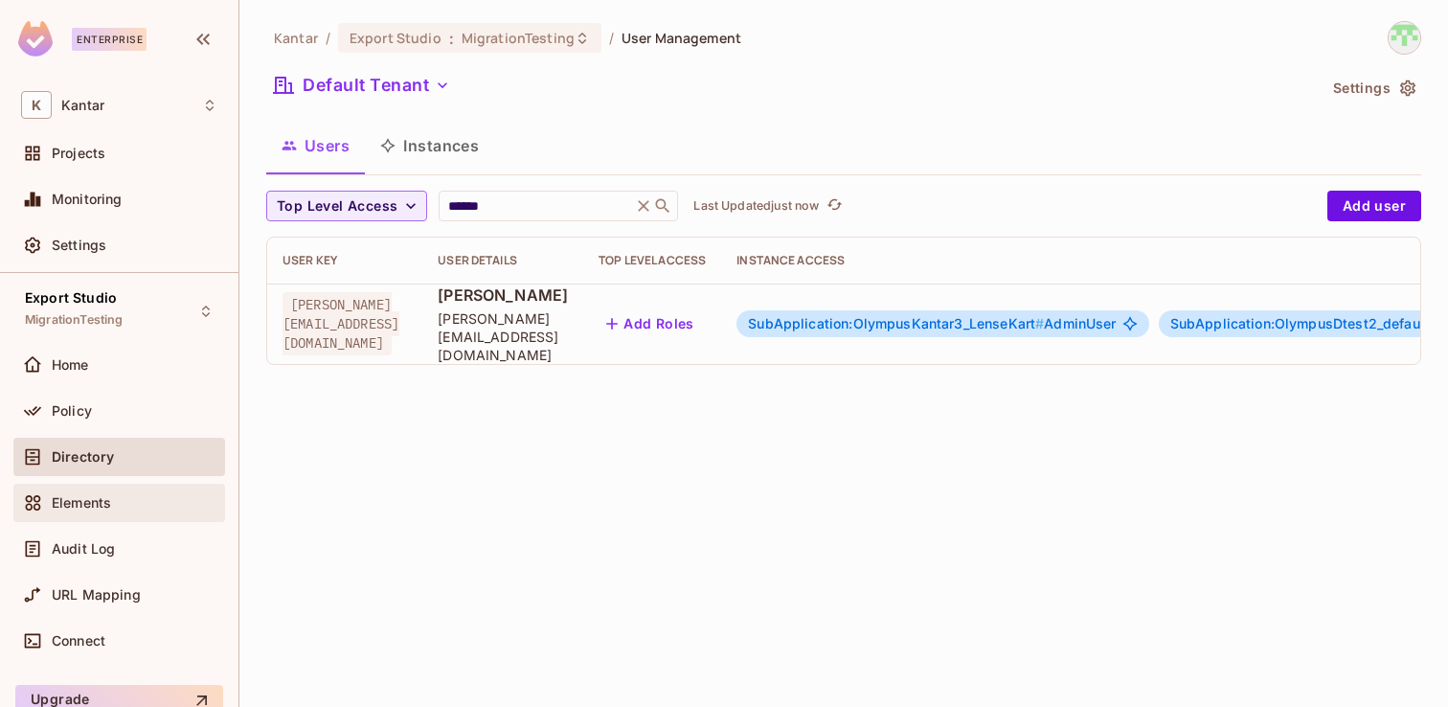
click at [140, 495] on div "Elements" at bounding box center [135, 502] width 166 height 15
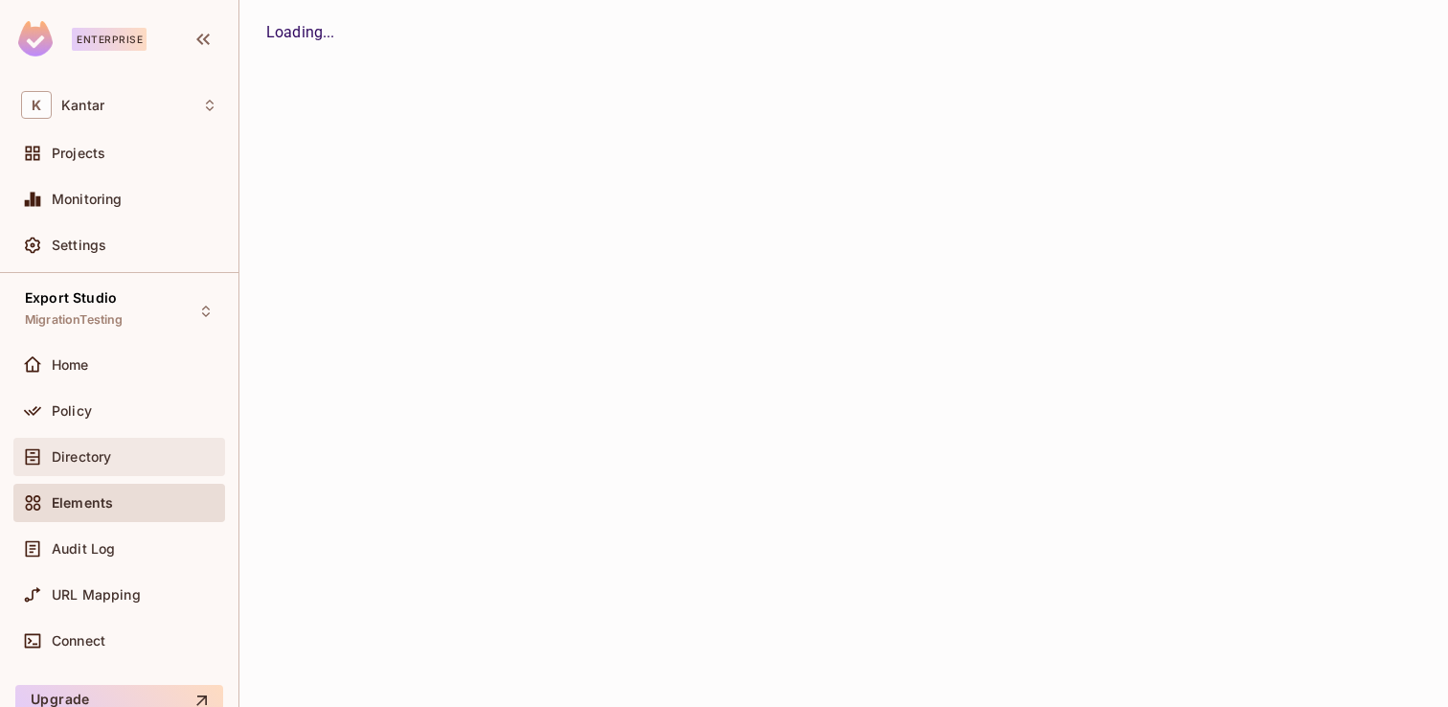
click at [118, 458] on div "Directory" at bounding box center [135, 456] width 166 height 15
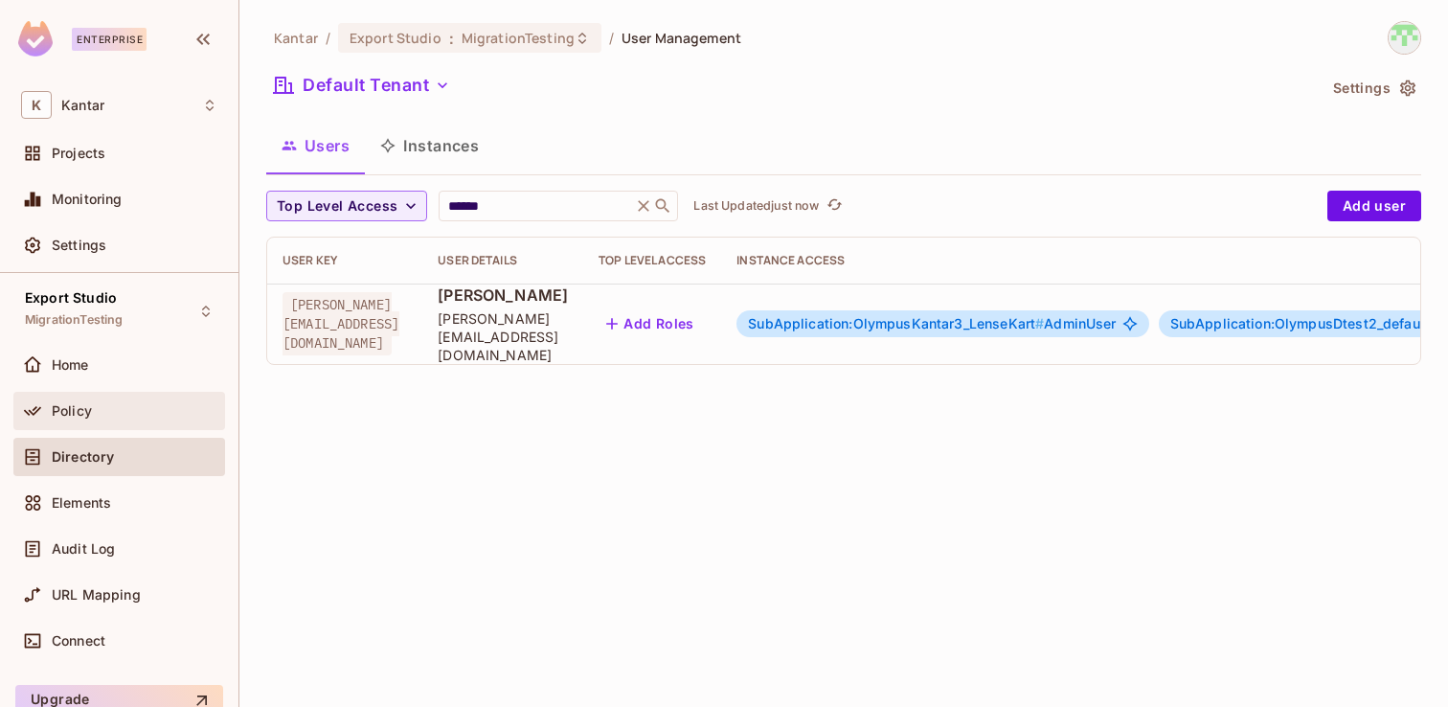
click at [108, 425] on div "Policy" at bounding box center [119, 411] width 212 height 38
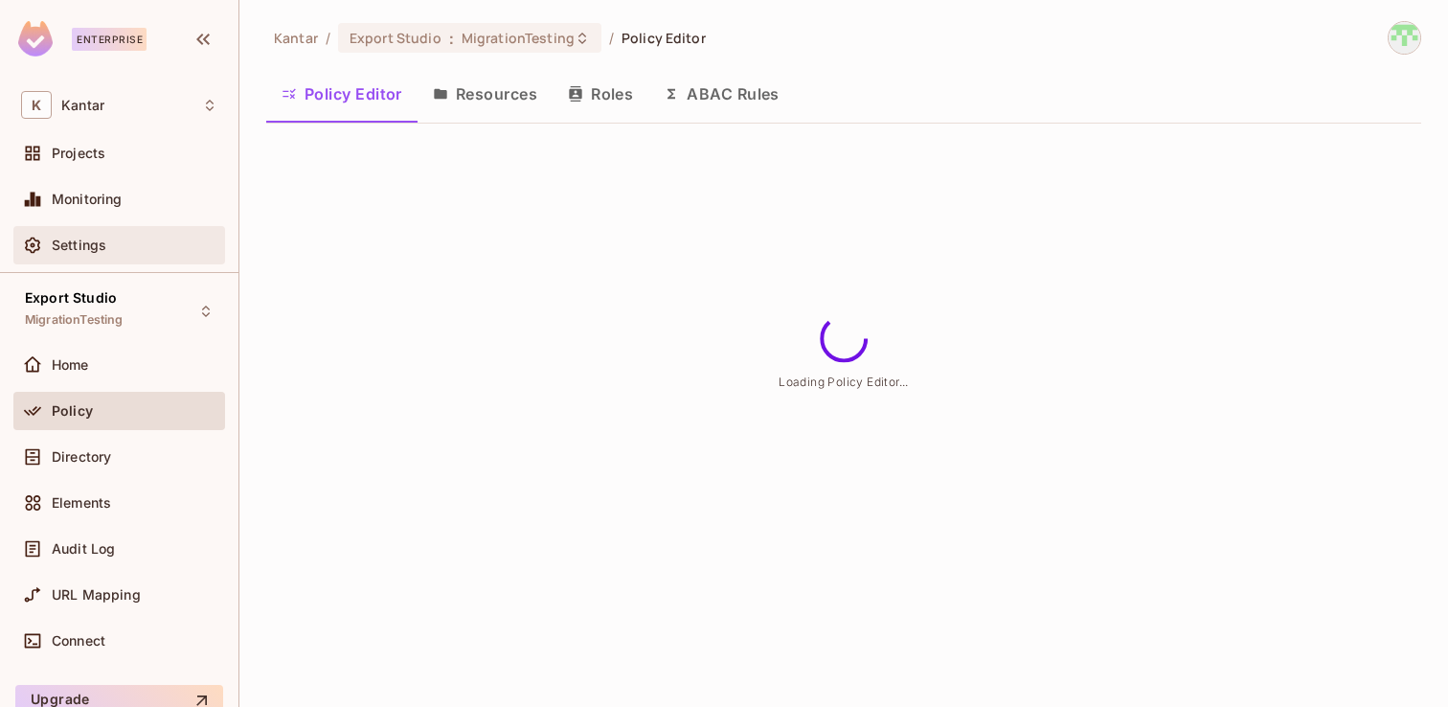
click at [77, 233] on div "Settings" at bounding box center [119, 245] width 212 height 38
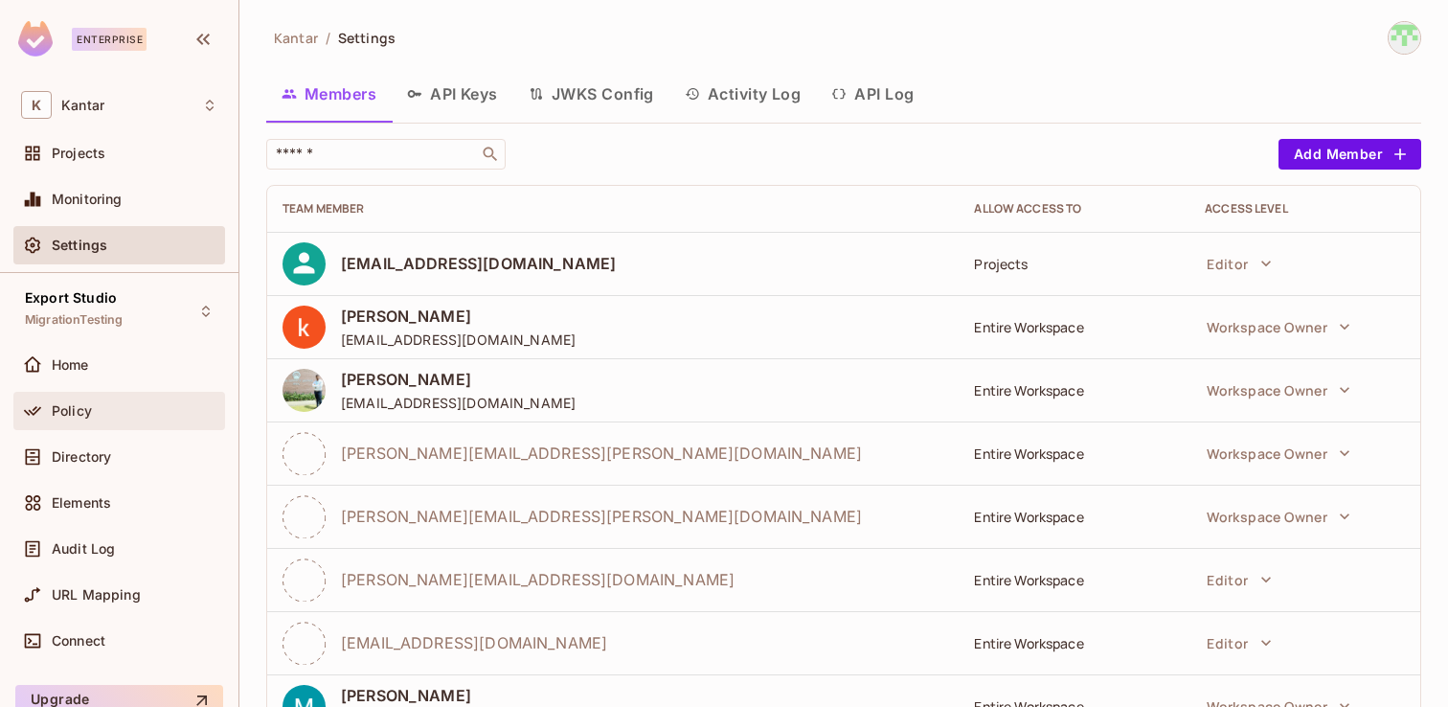
click at [72, 407] on span "Policy" at bounding box center [72, 410] width 40 height 15
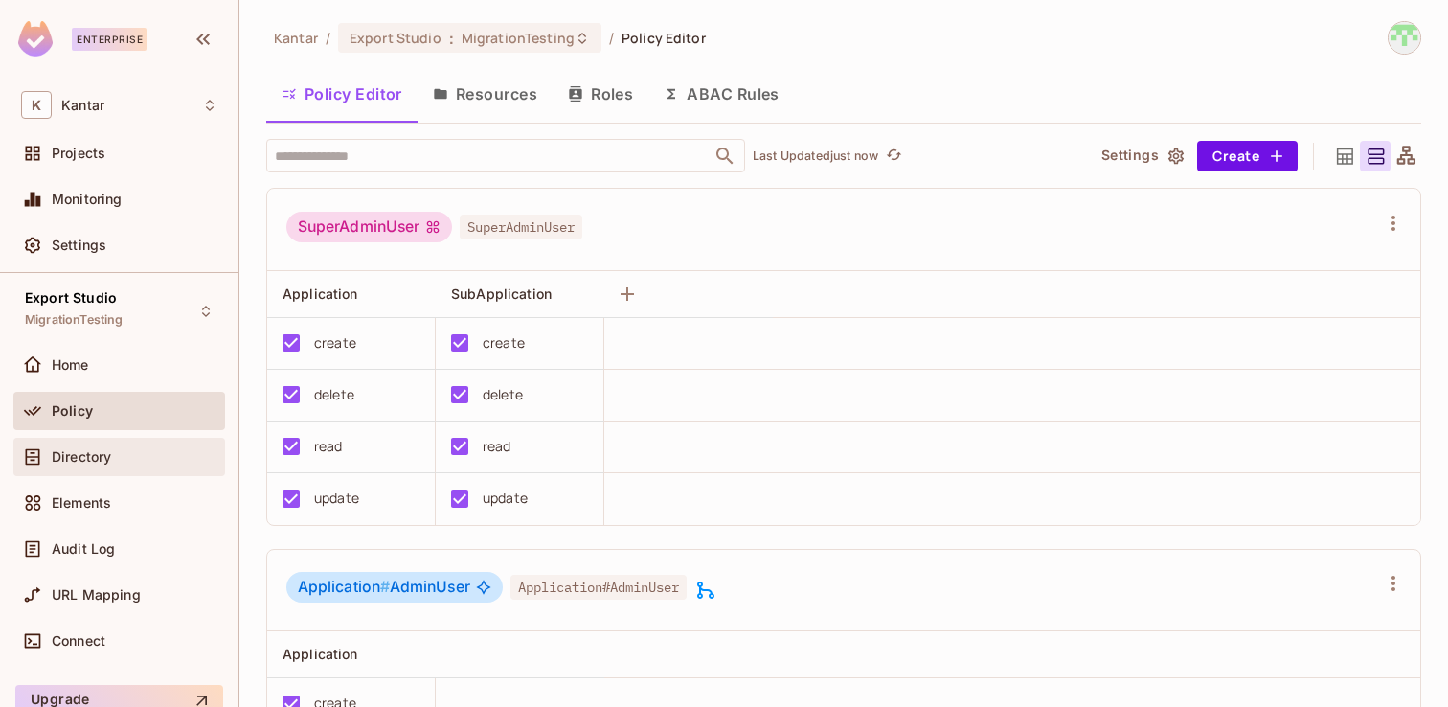
click at [92, 471] on div "Directory" at bounding box center [119, 457] width 212 height 38
